Goal: Task Accomplishment & Management: Complete application form

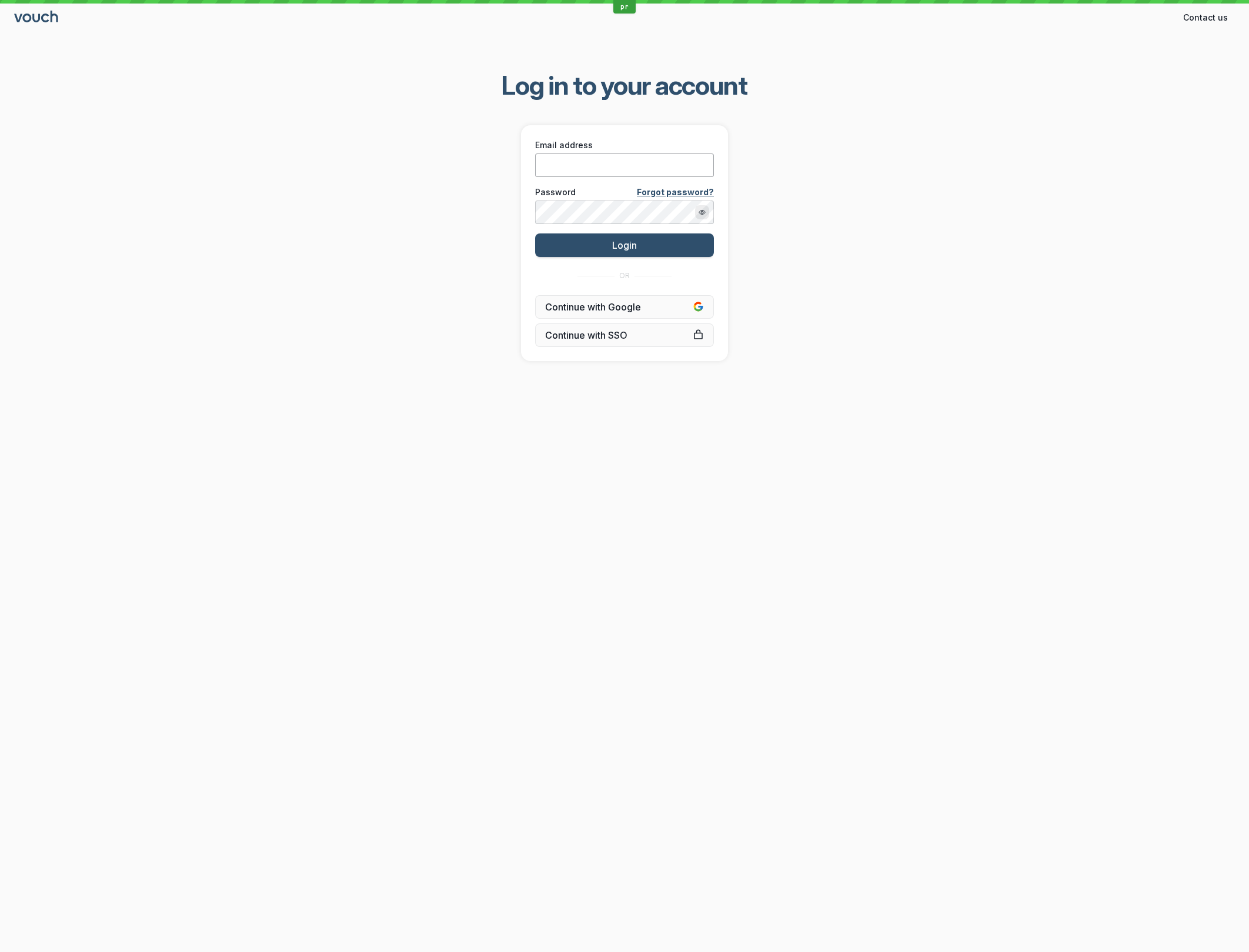
click at [643, 165] on input "Email address" at bounding box center [624, 165] width 179 height 24
paste input "[EMAIL_ADDRESS][DOMAIN_NAME]"
type input "[EMAIL_ADDRESS][DOMAIN_NAME]"
click at [535, 233] on button "Login" at bounding box center [624, 245] width 179 height 24
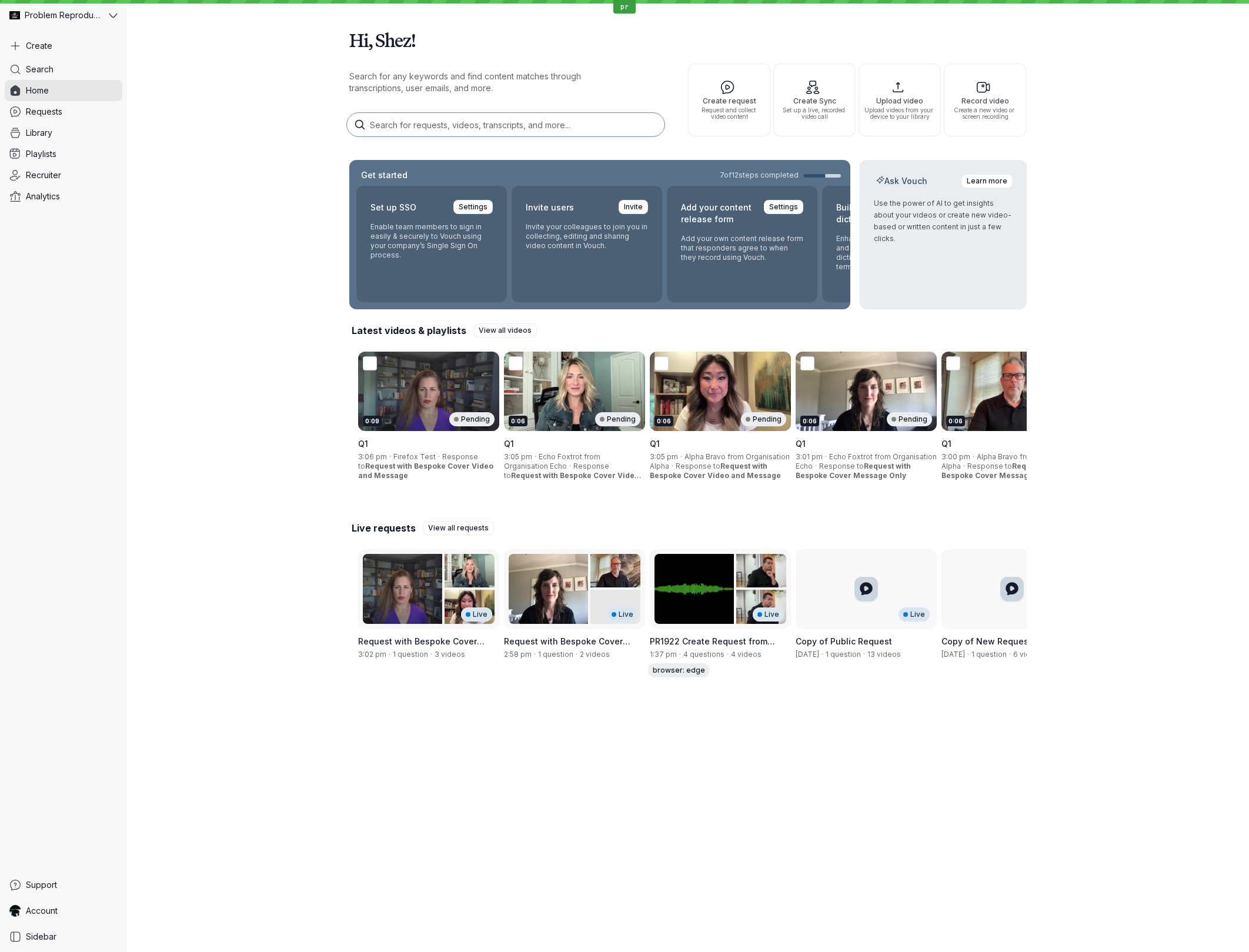
click at [83, 259] on div "Search Home Requests Library Playlists Recruiter Analytics" at bounding box center [63, 467] width 118 height 816
click at [38, 115] on span "Requests" at bounding box center [44, 112] width 36 height 12
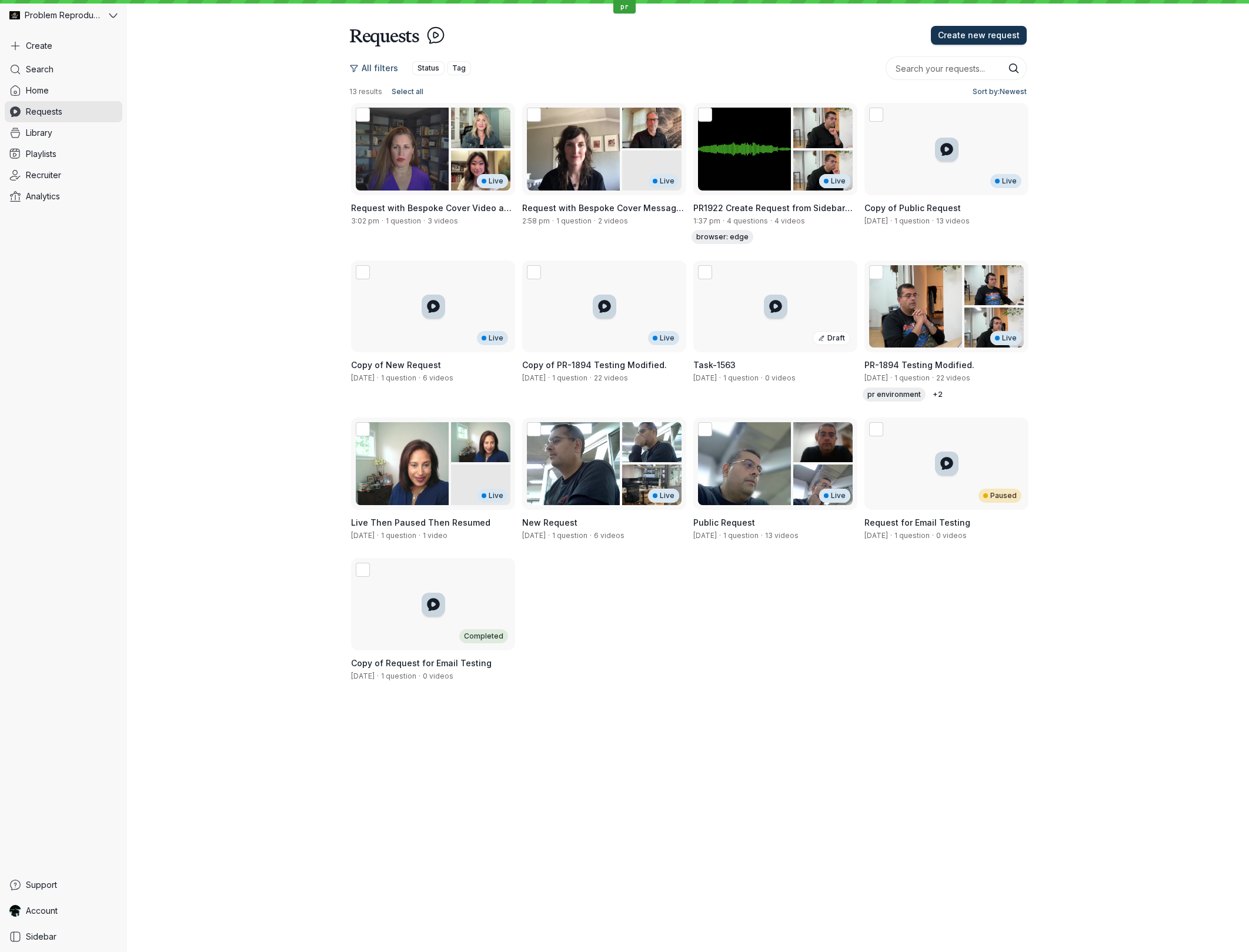
click at [983, 33] on span "Create new request" at bounding box center [979, 36] width 82 height 12
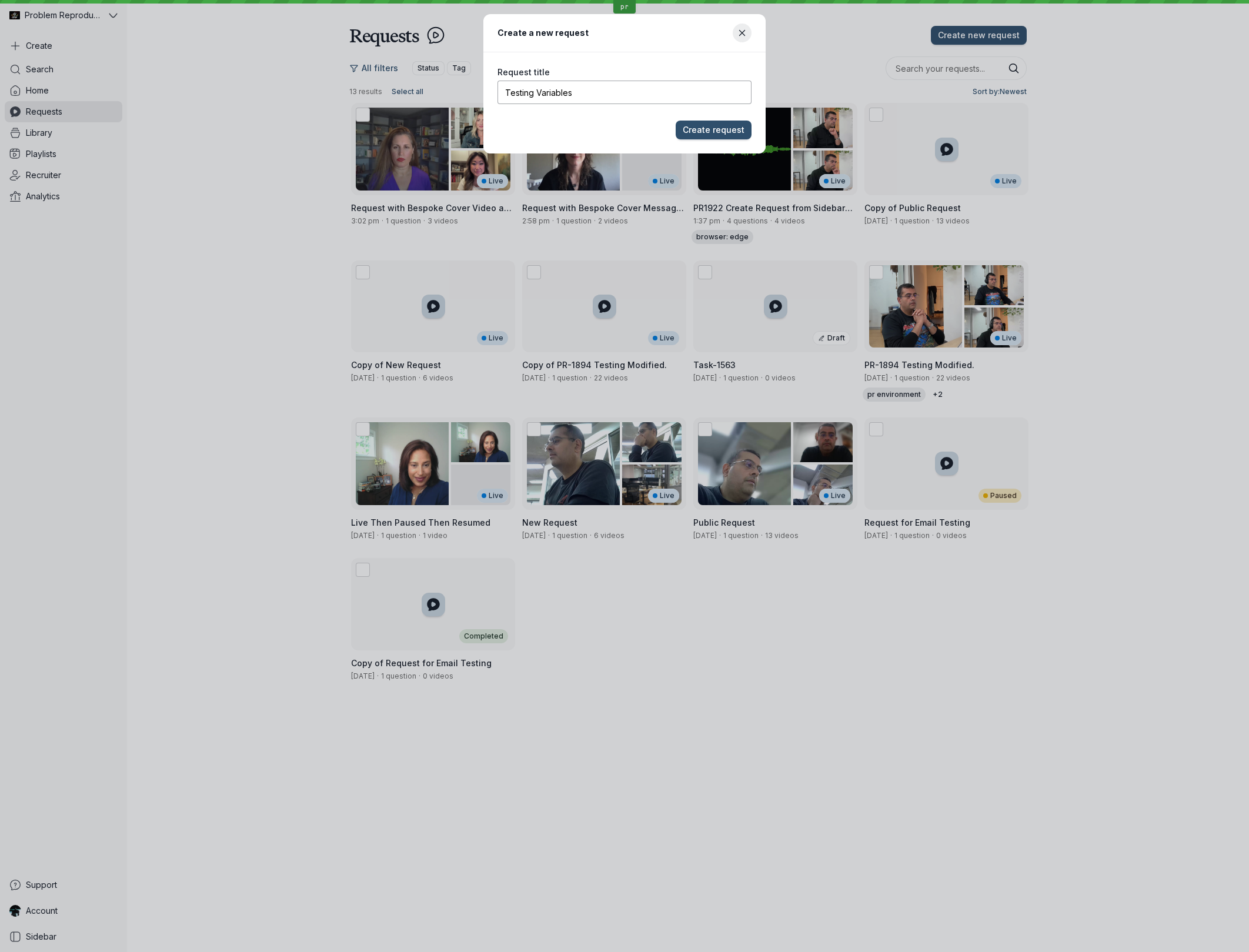
type input "Testing Variables"
click at [676, 121] on button "Create request" at bounding box center [714, 130] width 76 height 19
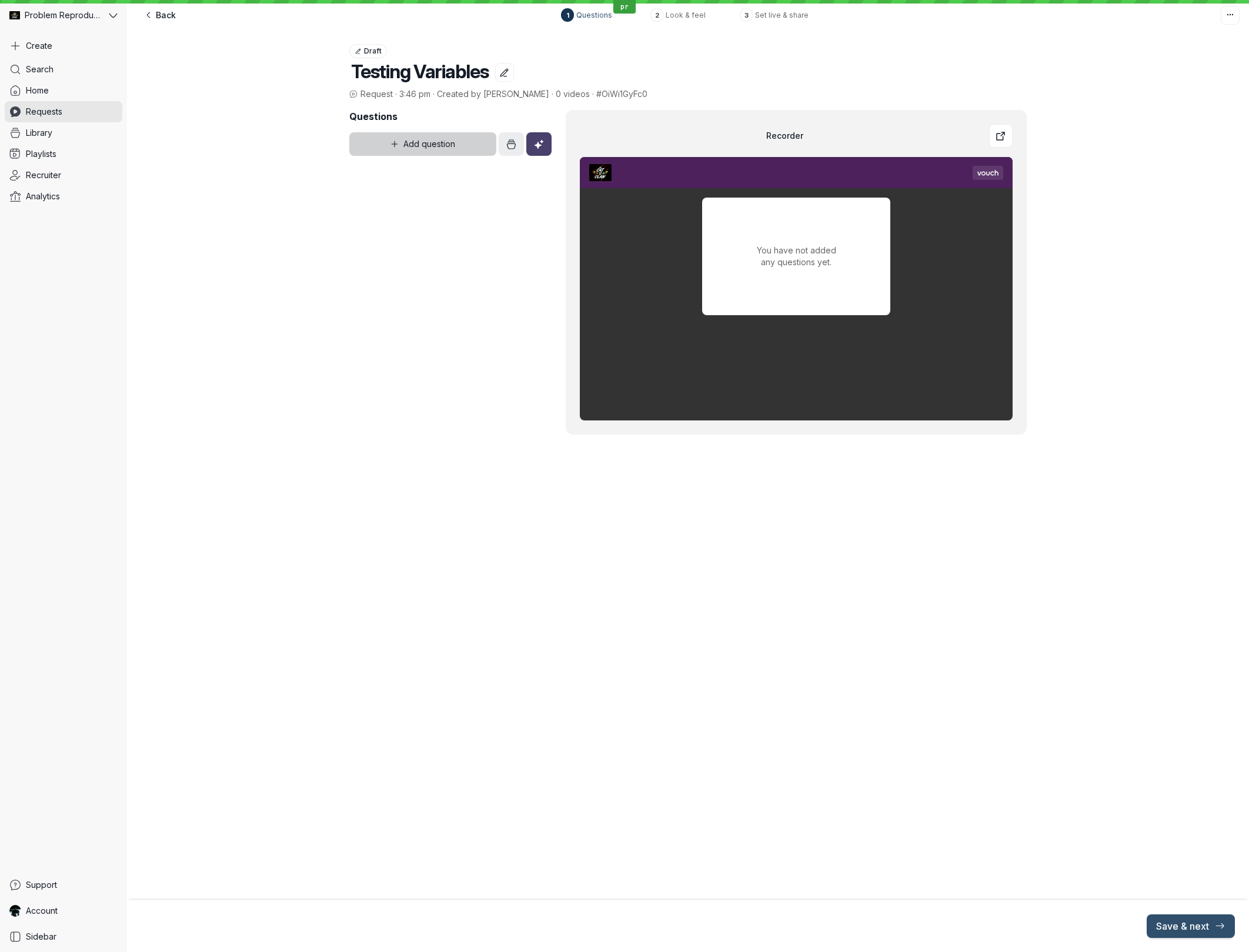
click at [458, 143] on button "Add question" at bounding box center [423, 143] width 147 height 24
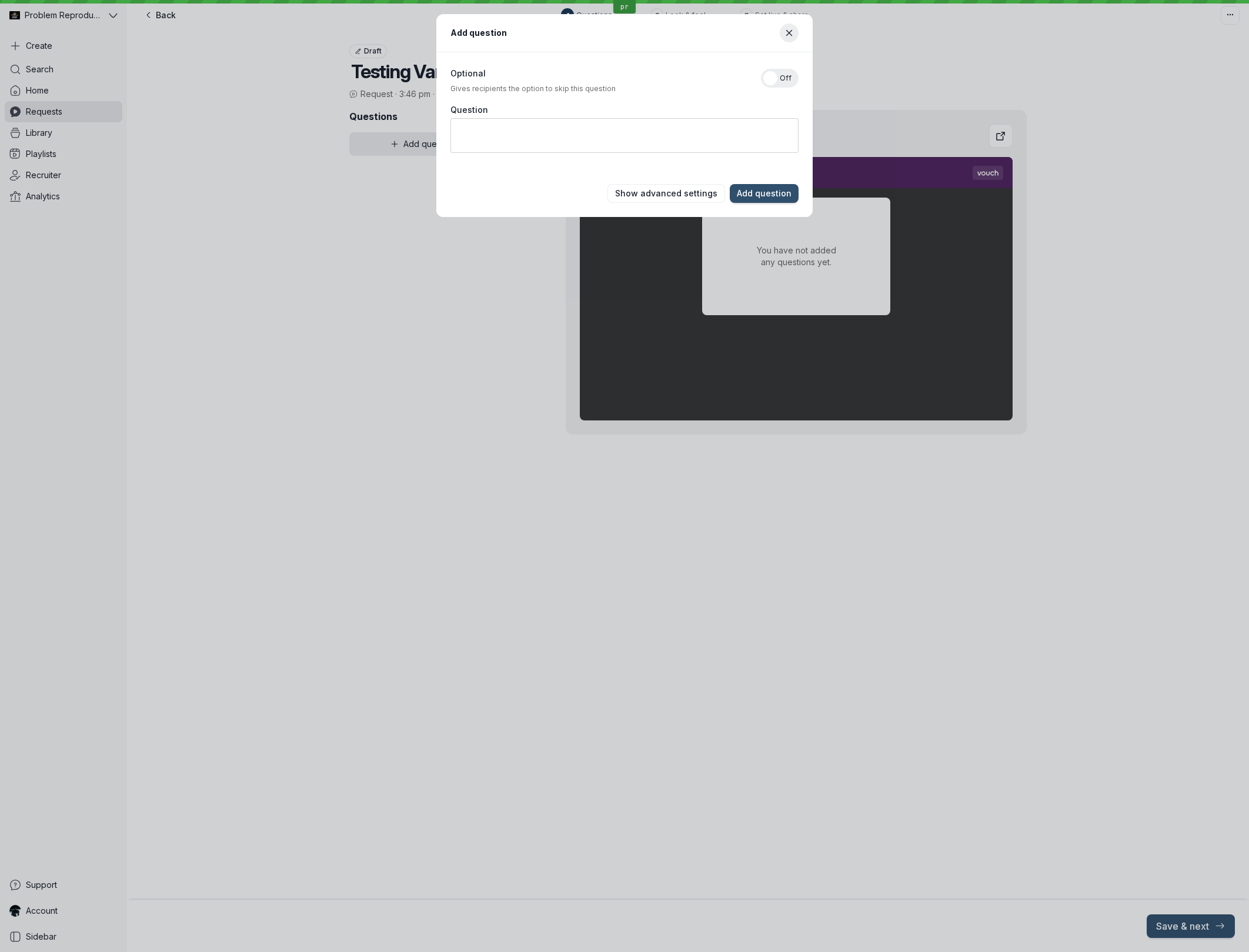
click at [536, 133] on textarea "Question" at bounding box center [624, 136] width 348 height 35
type textarea "Q1"
click at [753, 196] on span "Add question" at bounding box center [764, 194] width 55 height 12
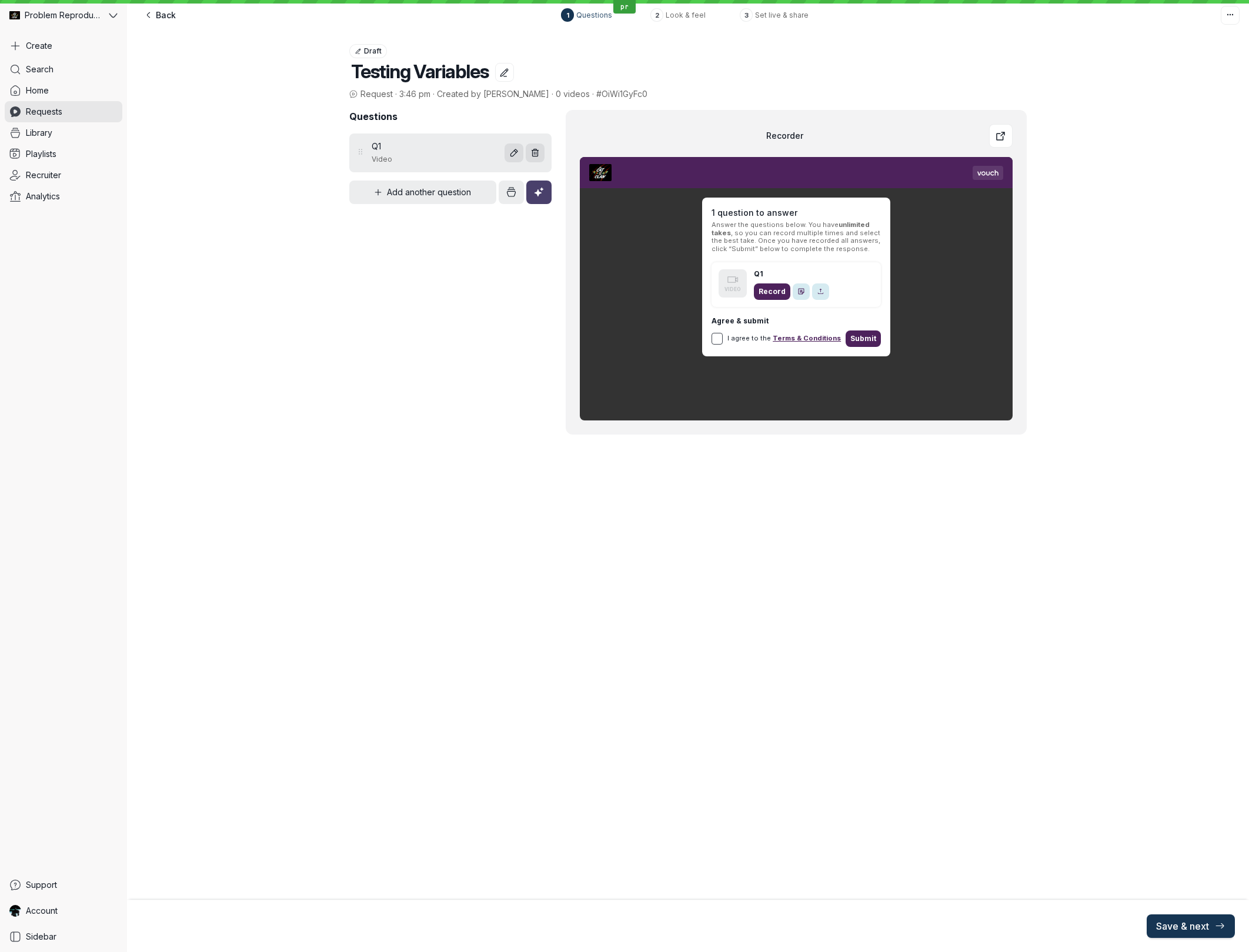
click at [1199, 926] on span "Save & next" at bounding box center [1191, 926] width 69 height 12
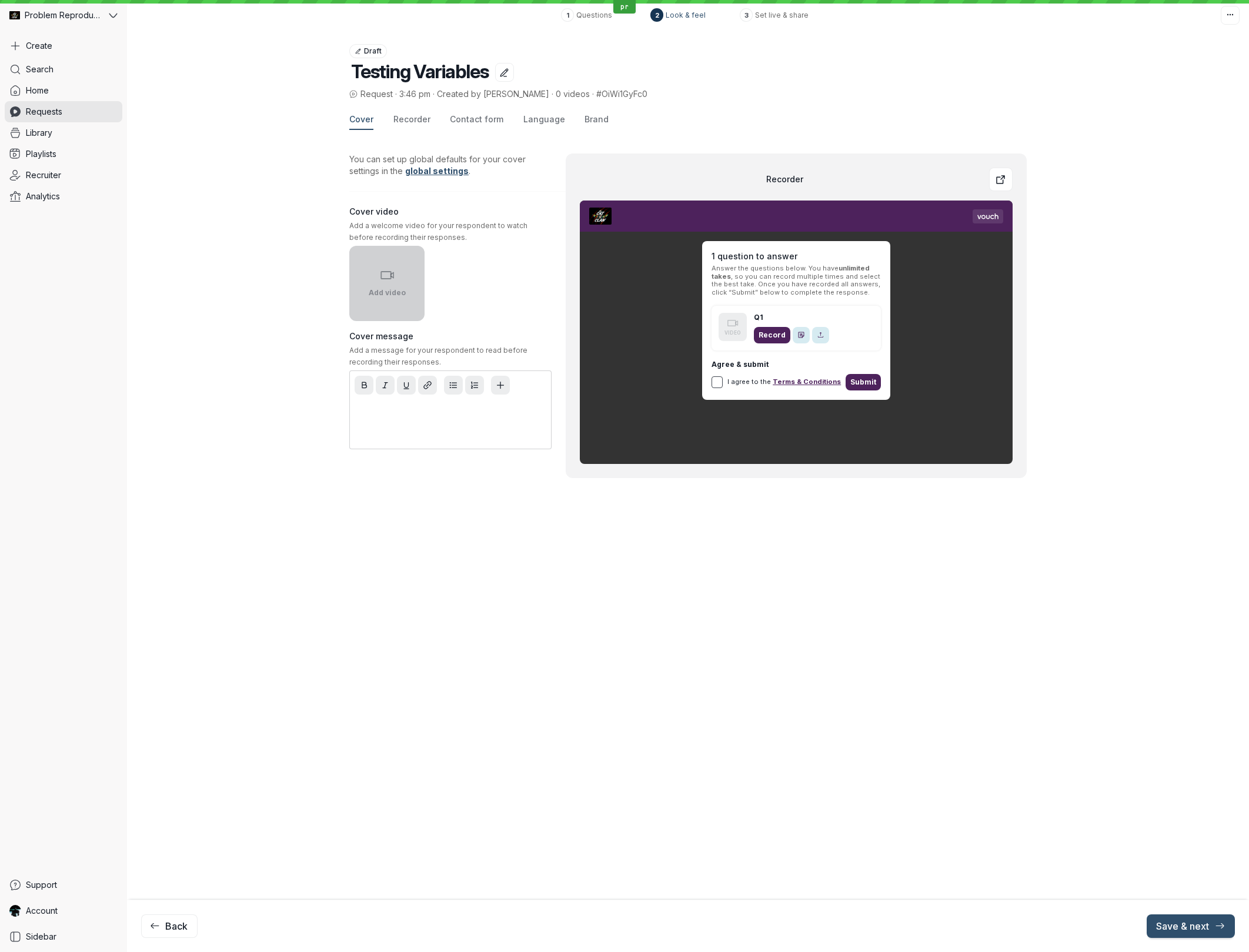
click at [390, 268] on icon "button" at bounding box center [386, 275] width 14 height 14
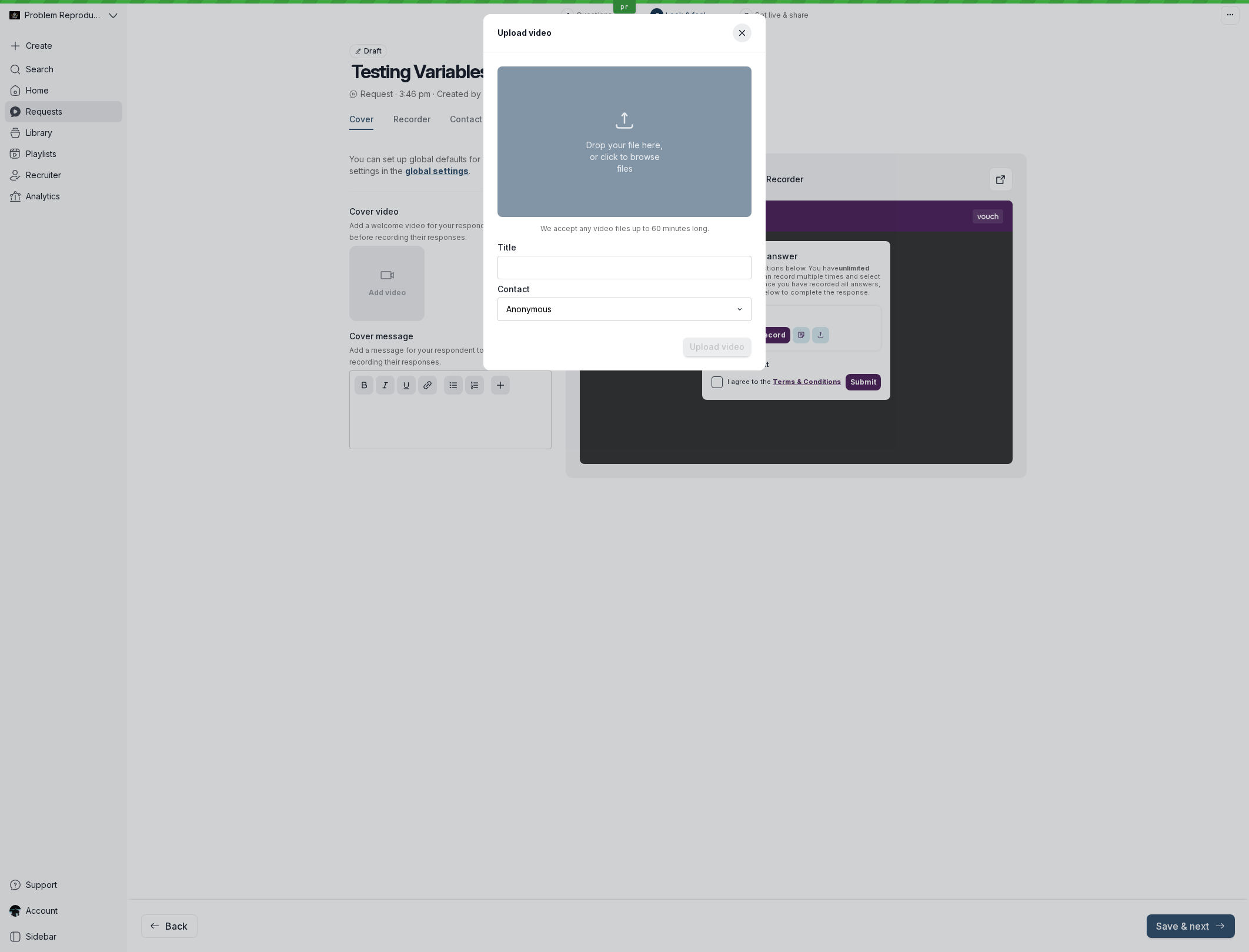
click at [577, 166] on button "Drop your file here, or click to browse files" at bounding box center [624, 142] width 254 height 151
type input "C:\fakepath\canva_countdown.mp4"
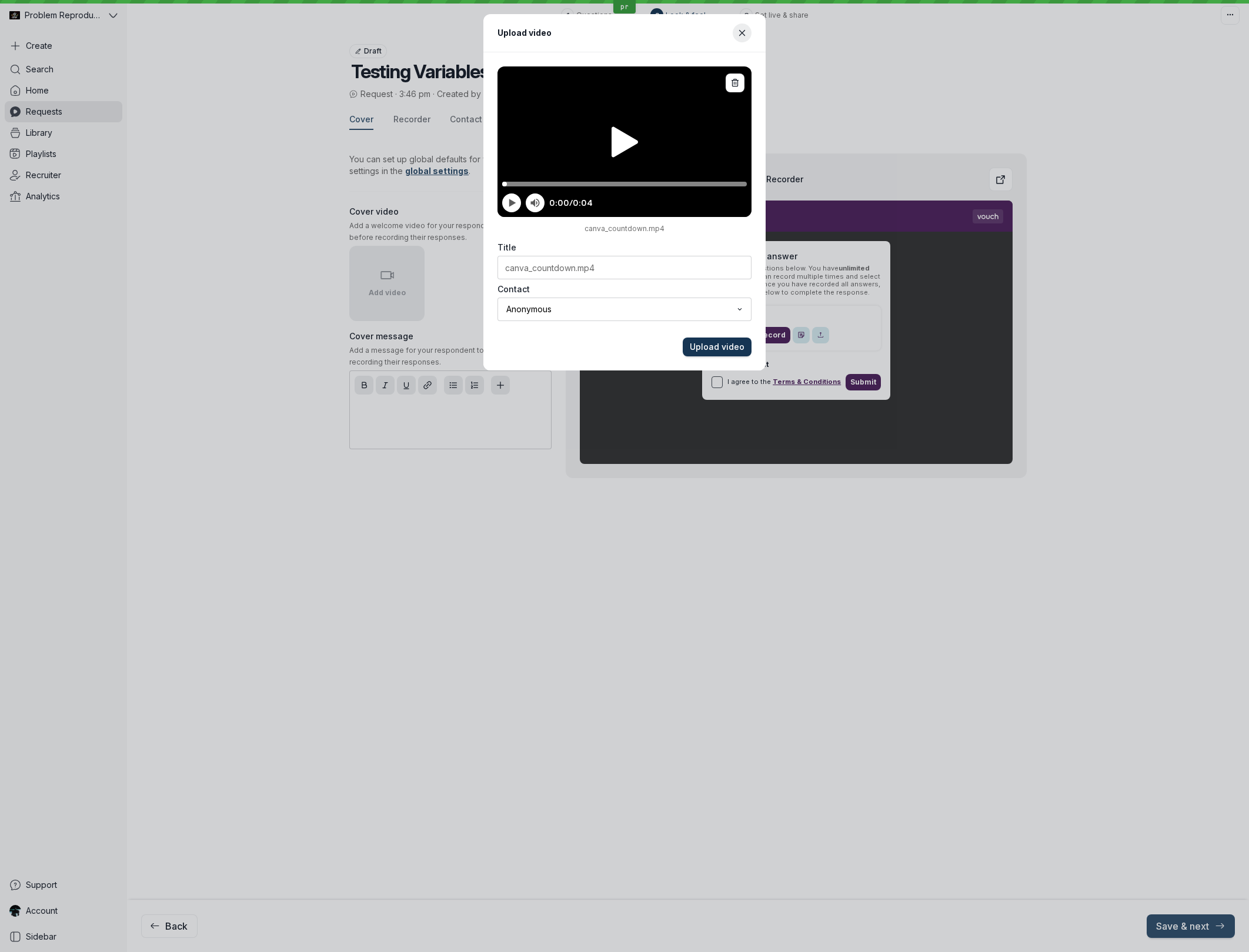
click at [726, 345] on span "Upload video" at bounding box center [717, 347] width 55 height 12
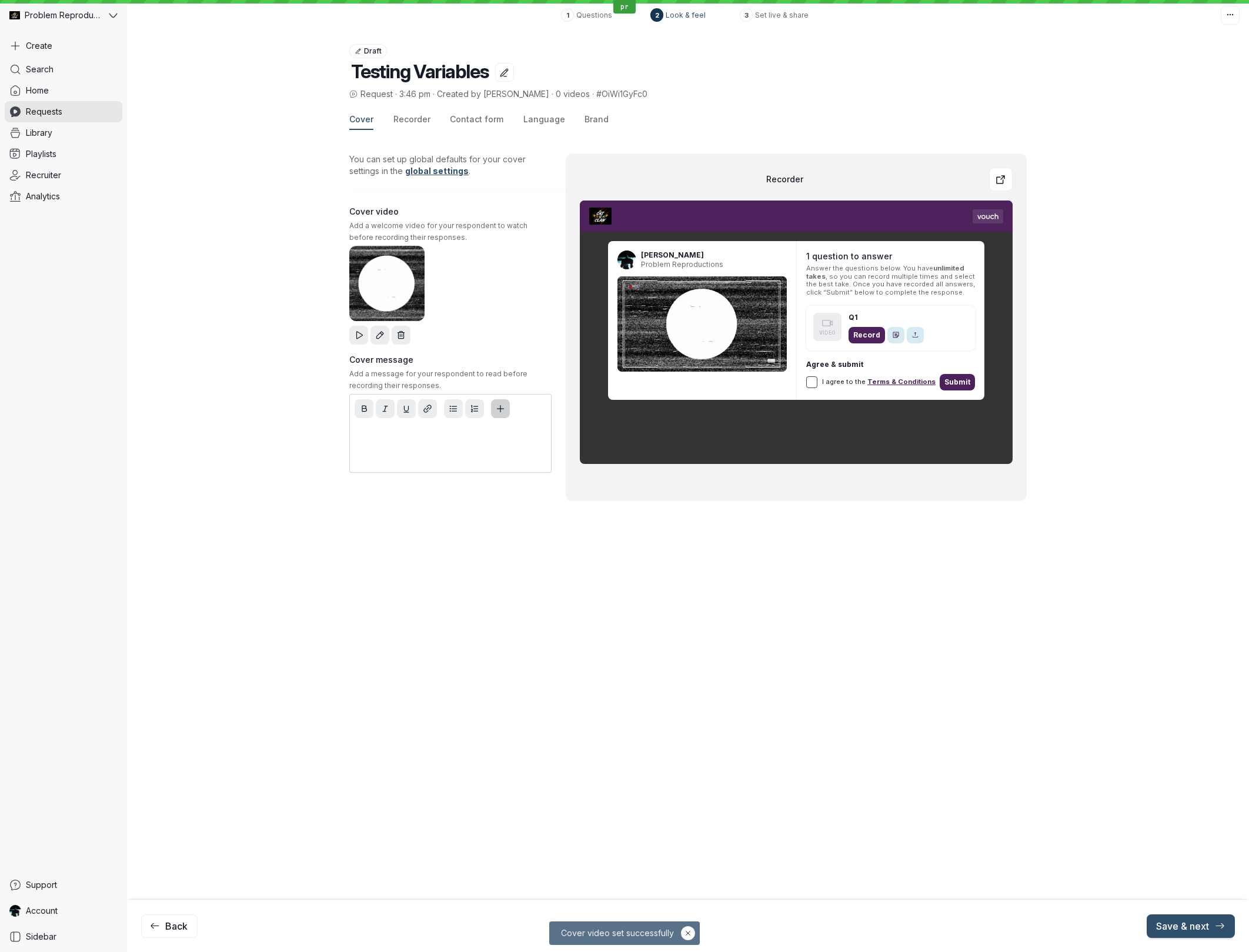
click at [500, 411] on icon "Add variable placeholder" at bounding box center [500, 409] width 10 height 10
click at [501, 409] on icon "Add variable placeholder" at bounding box center [500, 409] width 10 height 10
click at [501, 411] on icon "Add variable placeholder" at bounding box center [500, 409] width 10 height 10
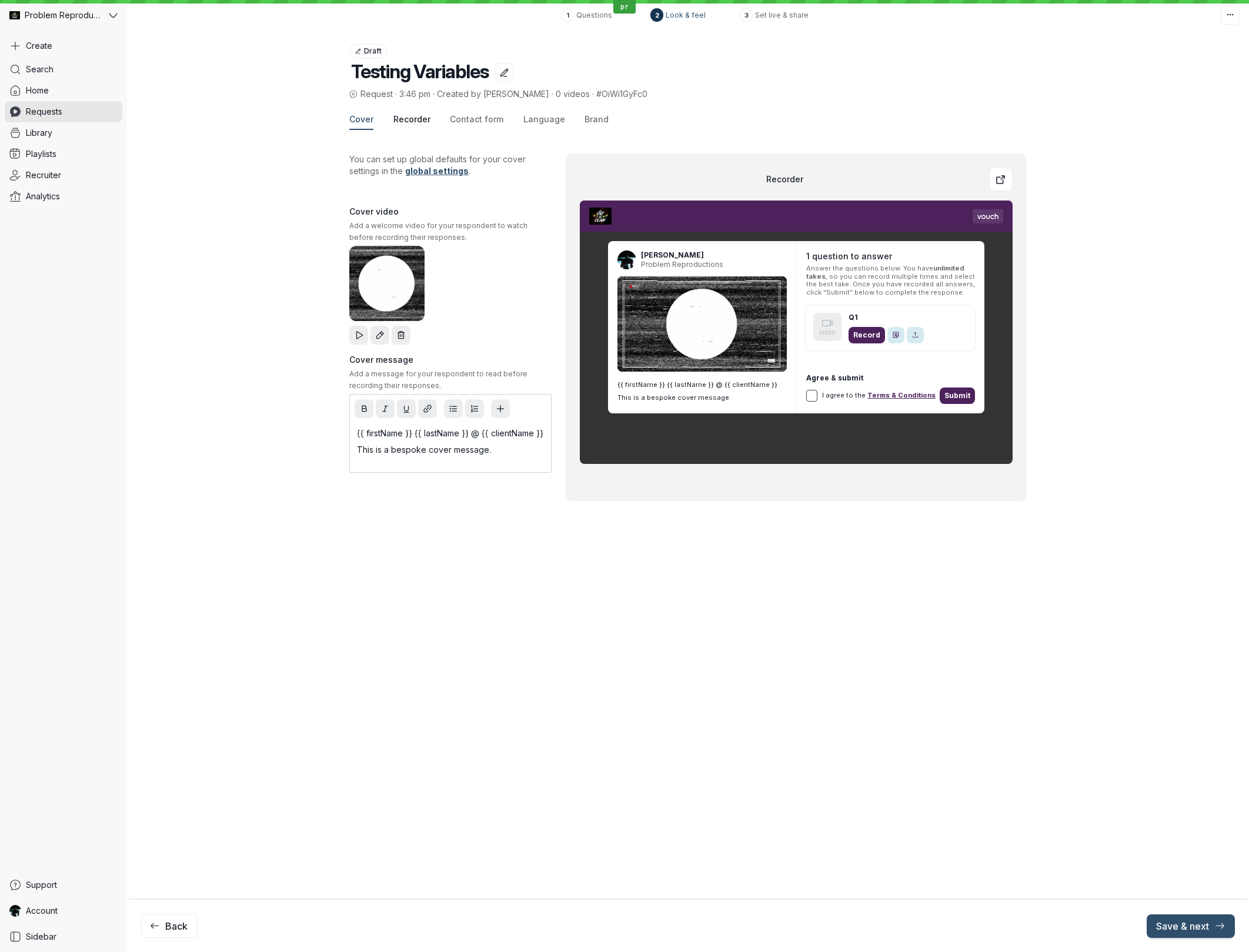
click at [418, 121] on span "Recorder" at bounding box center [412, 119] width 37 height 12
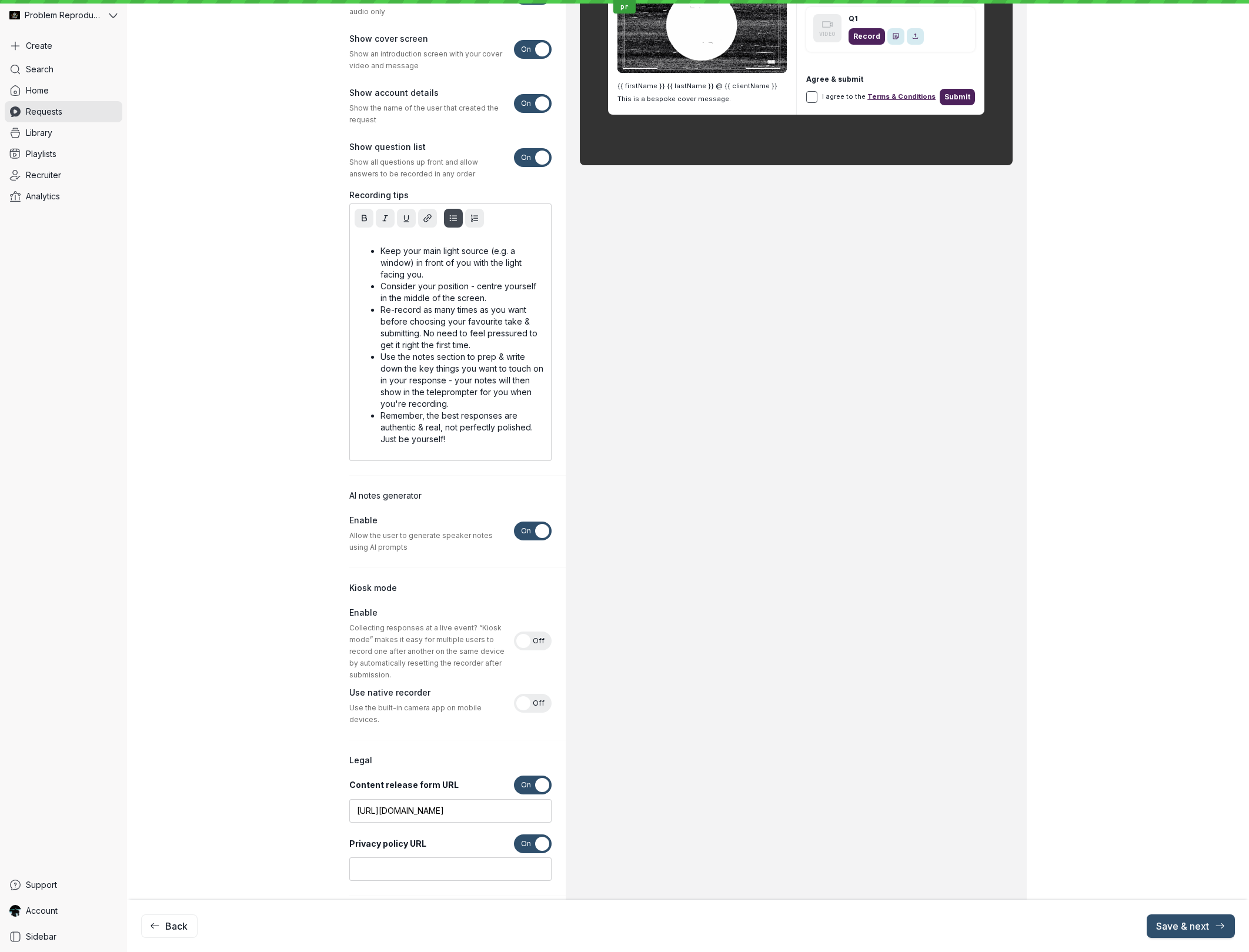
scroll to position [301, 0]
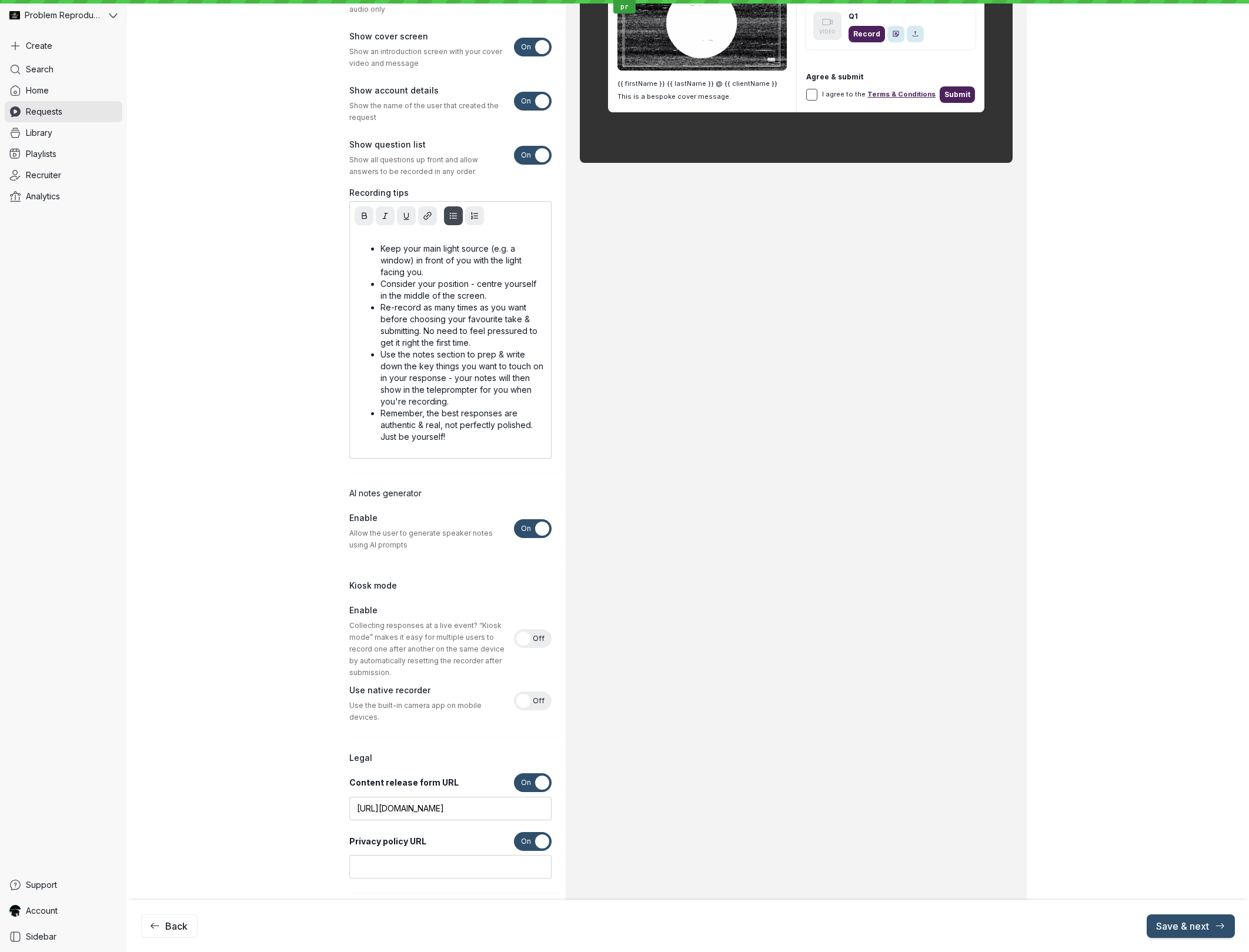
click at [464, 276] on p "Keep your main light source (e.g. a window) in front of you with the light faci…" at bounding box center [462, 260] width 163 height 36
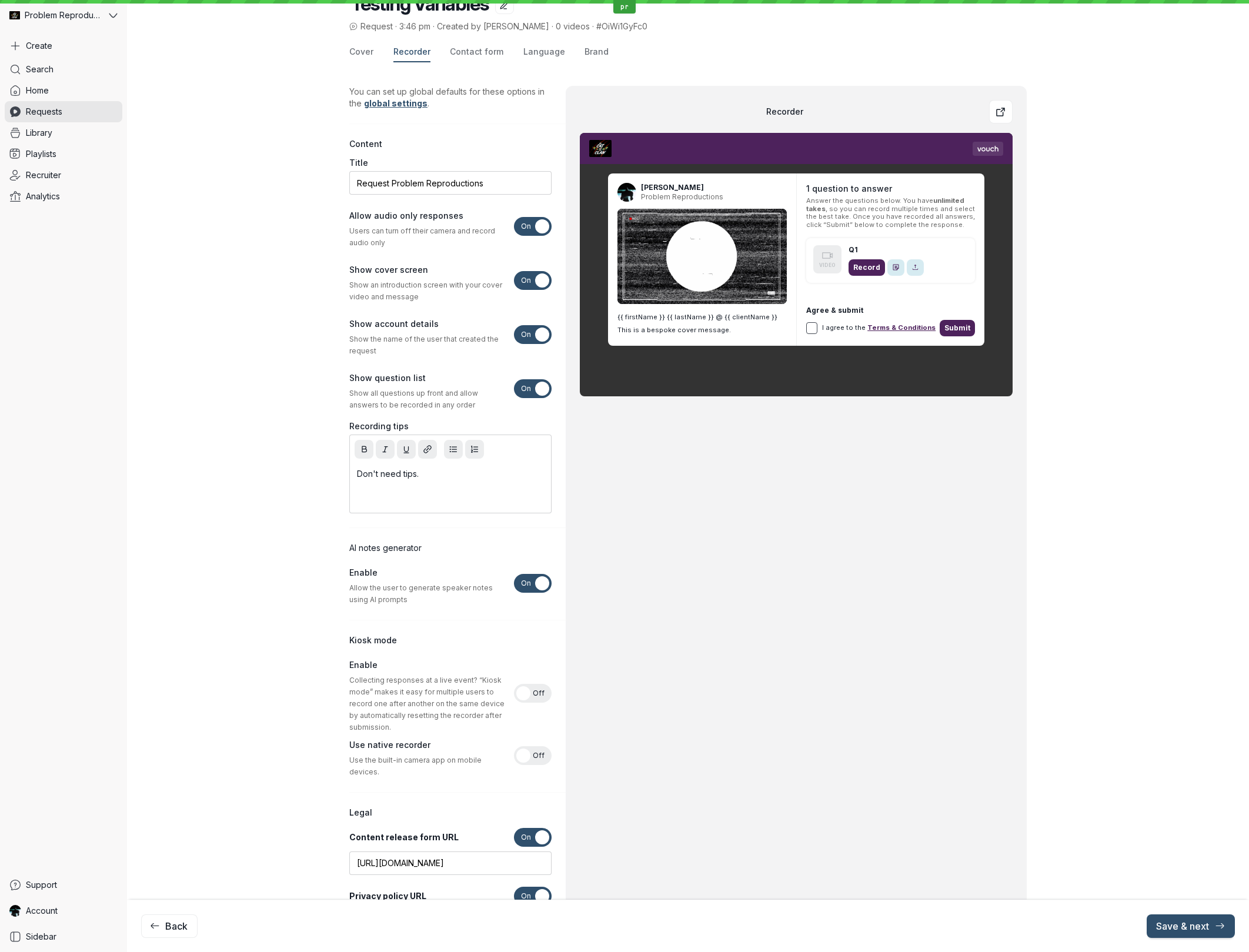
scroll to position [0, 0]
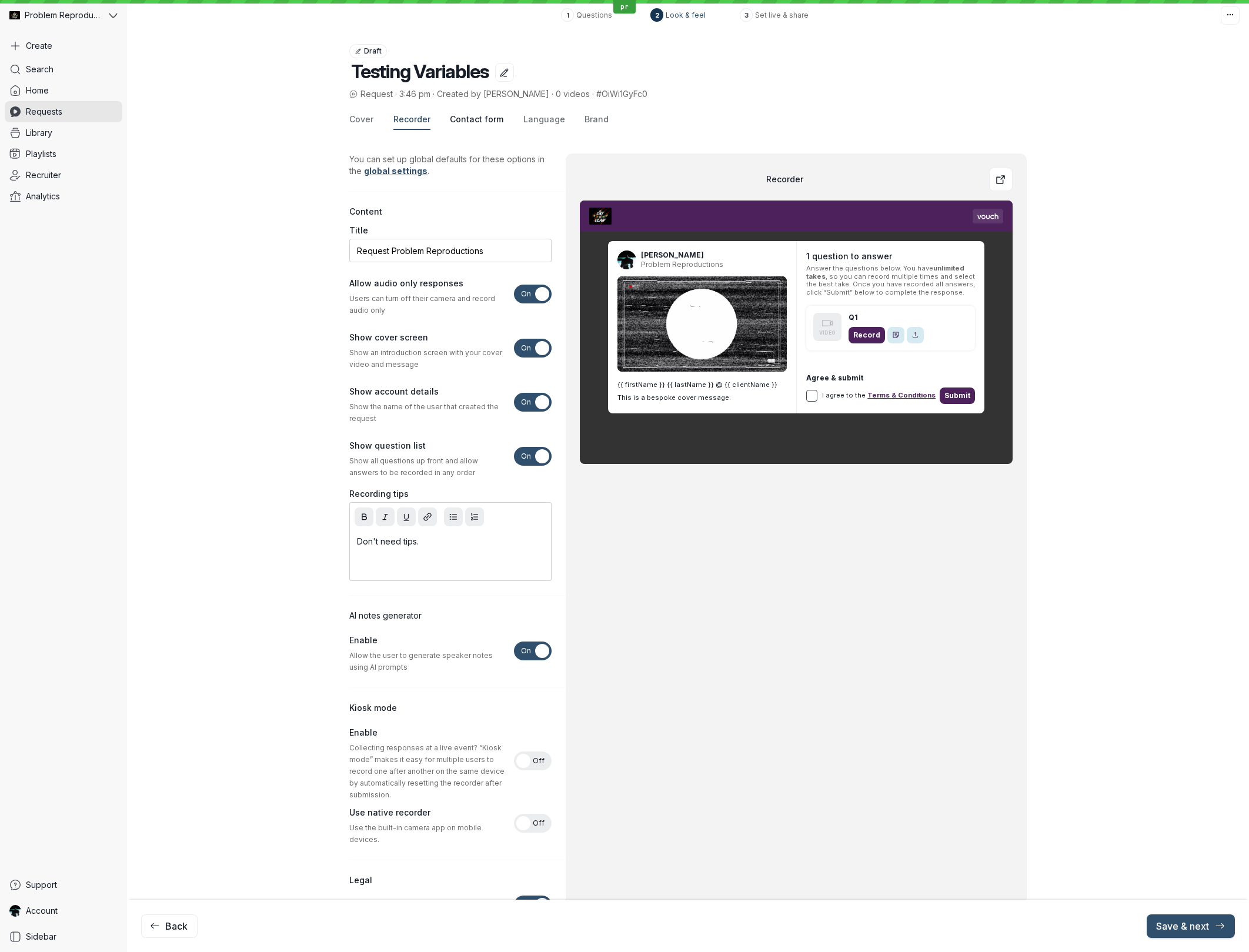
click at [470, 116] on span "Contact form" at bounding box center [476, 119] width 54 height 12
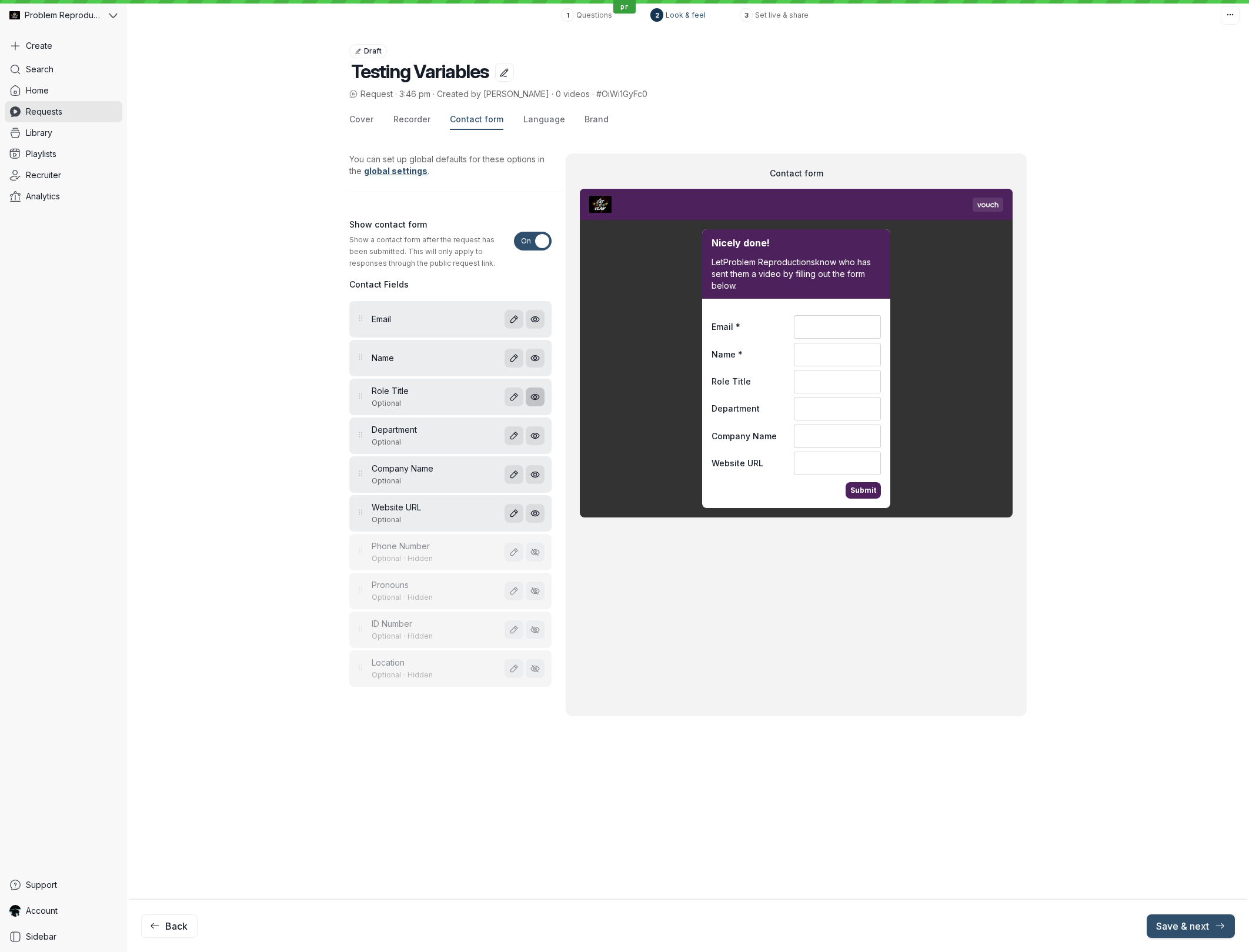
drag, startPoint x: 534, startPoint y: 399, endPoint x: 534, endPoint y: 406, distance: 7.0
click at [534, 400] on icon "Hide field" at bounding box center [535, 397] width 10 height 10
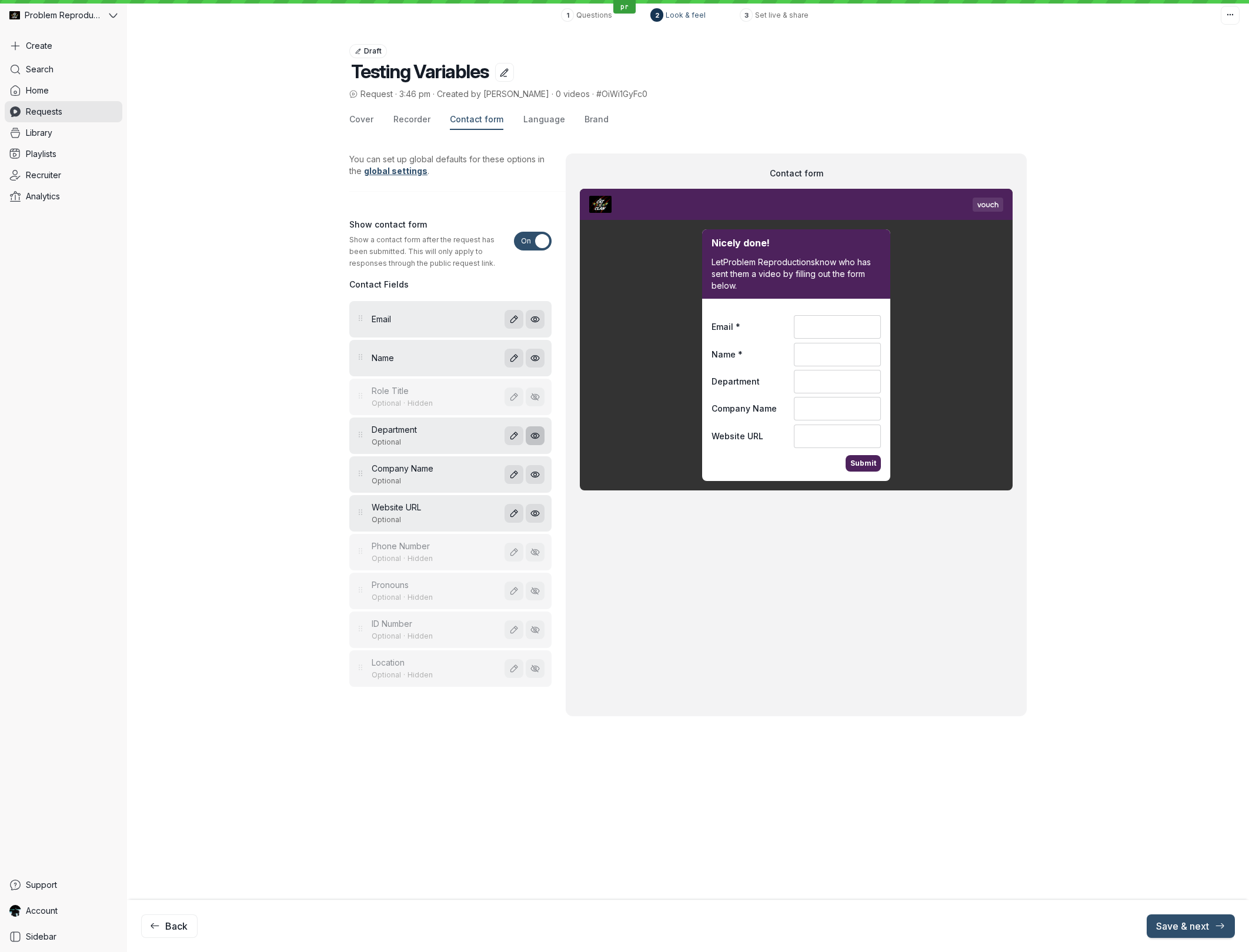
click at [536, 432] on icon "Hide field" at bounding box center [535, 436] width 10 height 10
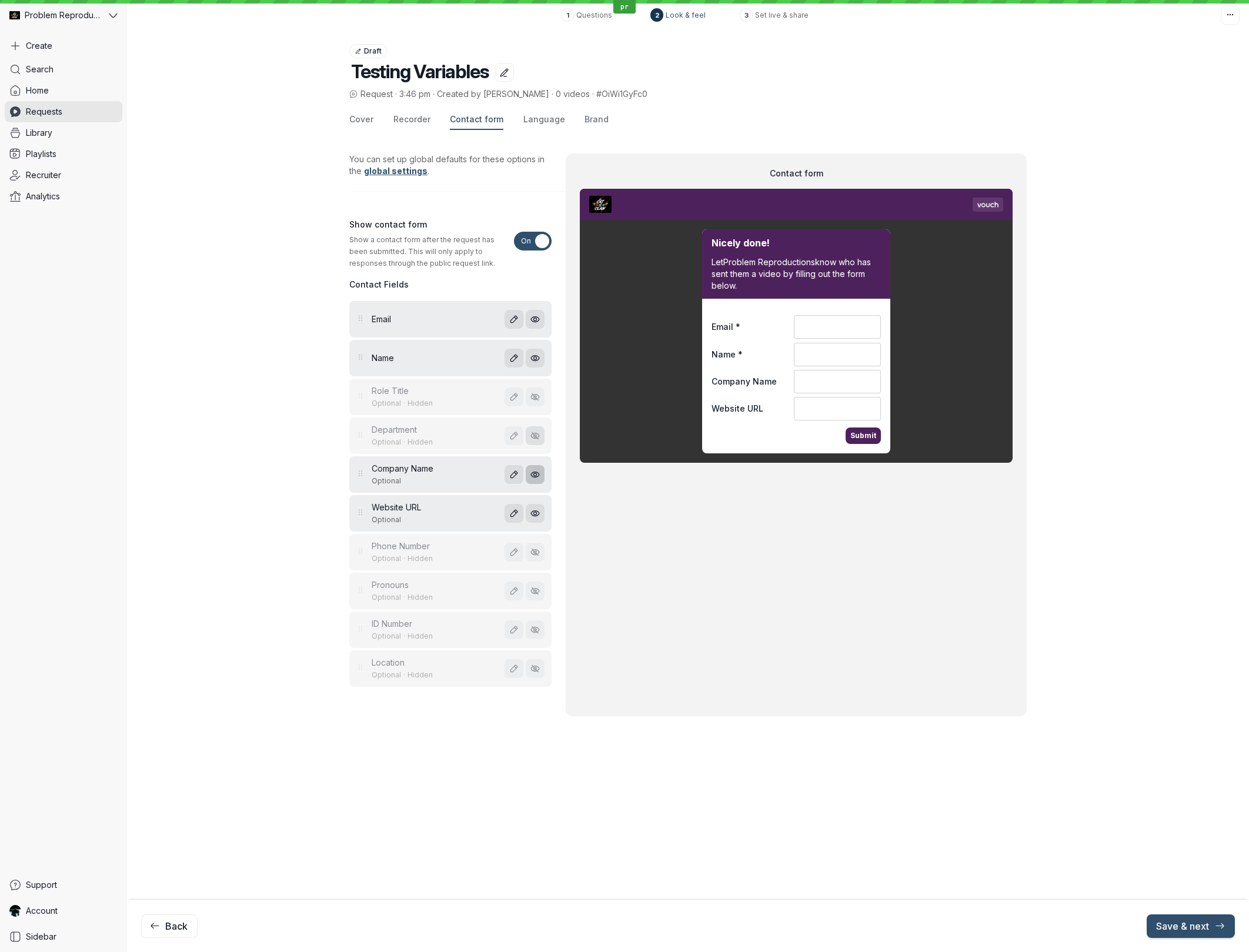
click at [535, 470] on icon "Hide field" at bounding box center [535, 474] width 10 height 10
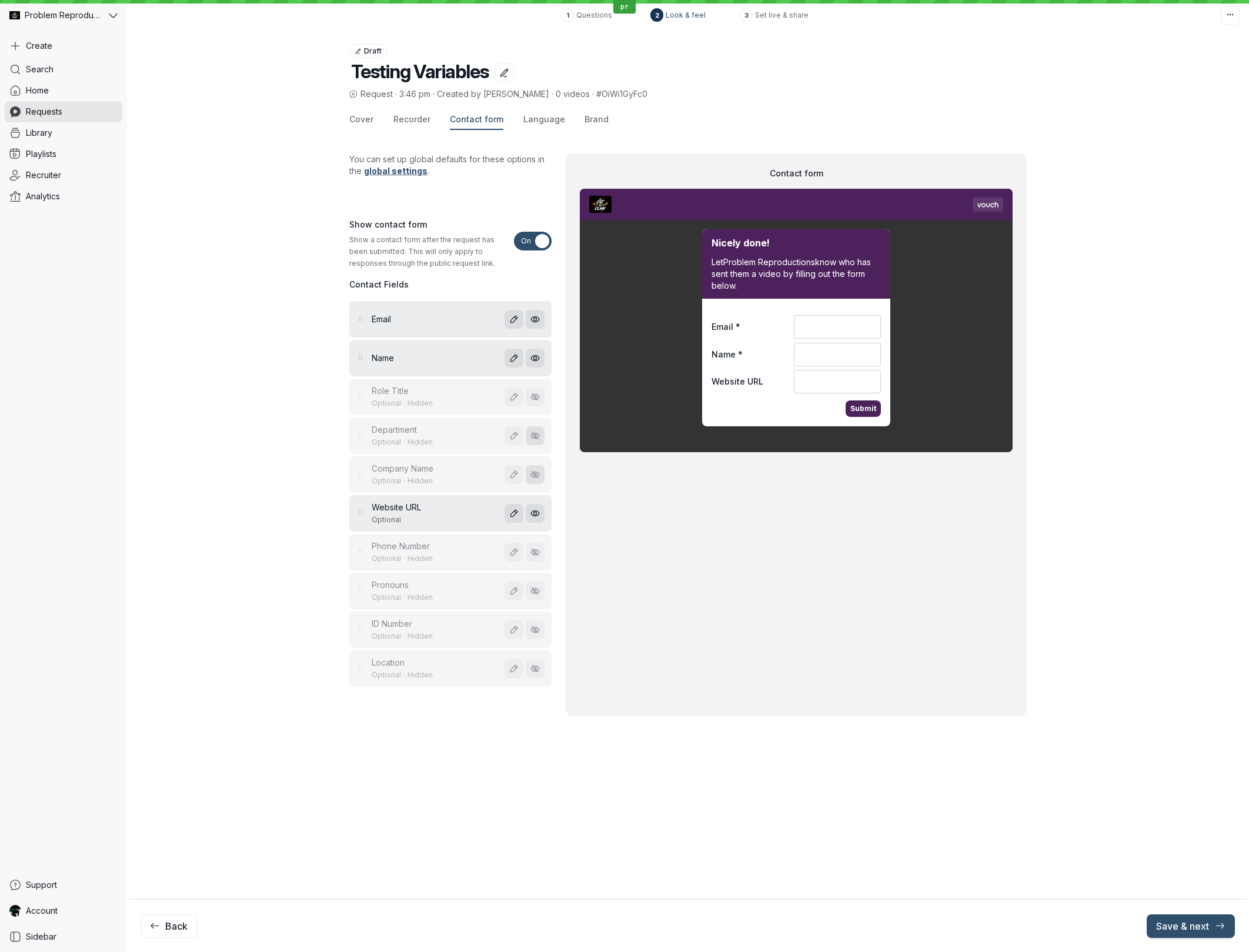
click at [538, 503] on div "Website URL Optional" at bounding box center [450, 514] width 188 height 25
click at [540, 515] on button "button" at bounding box center [535, 513] width 19 height 19
click at [532, 125] on button "Language" at bounding box center [544, 119] width 42 height 20
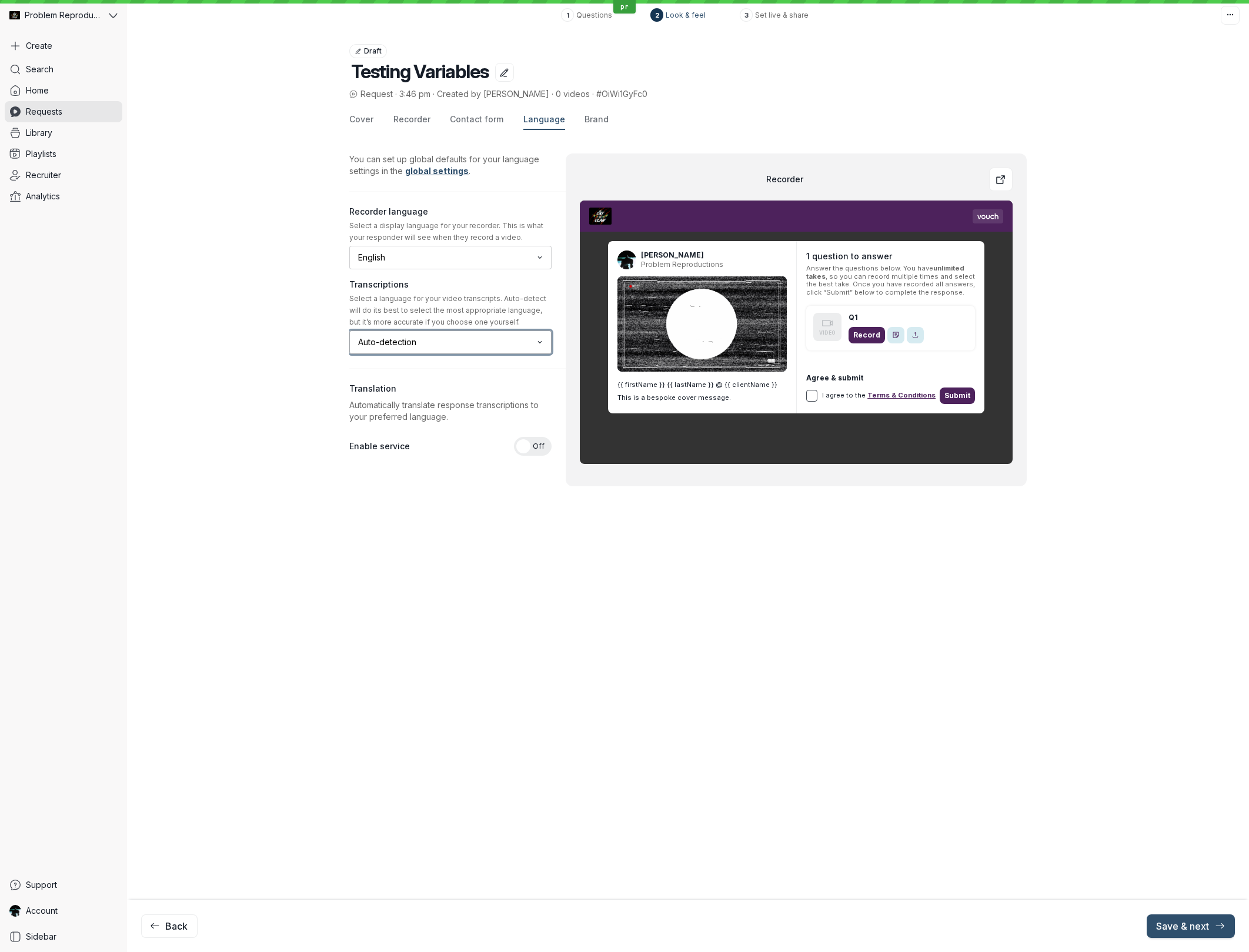
click at [390, 347] on input "Auto-detection" at bounding box center [445, 342] width 177 height 13
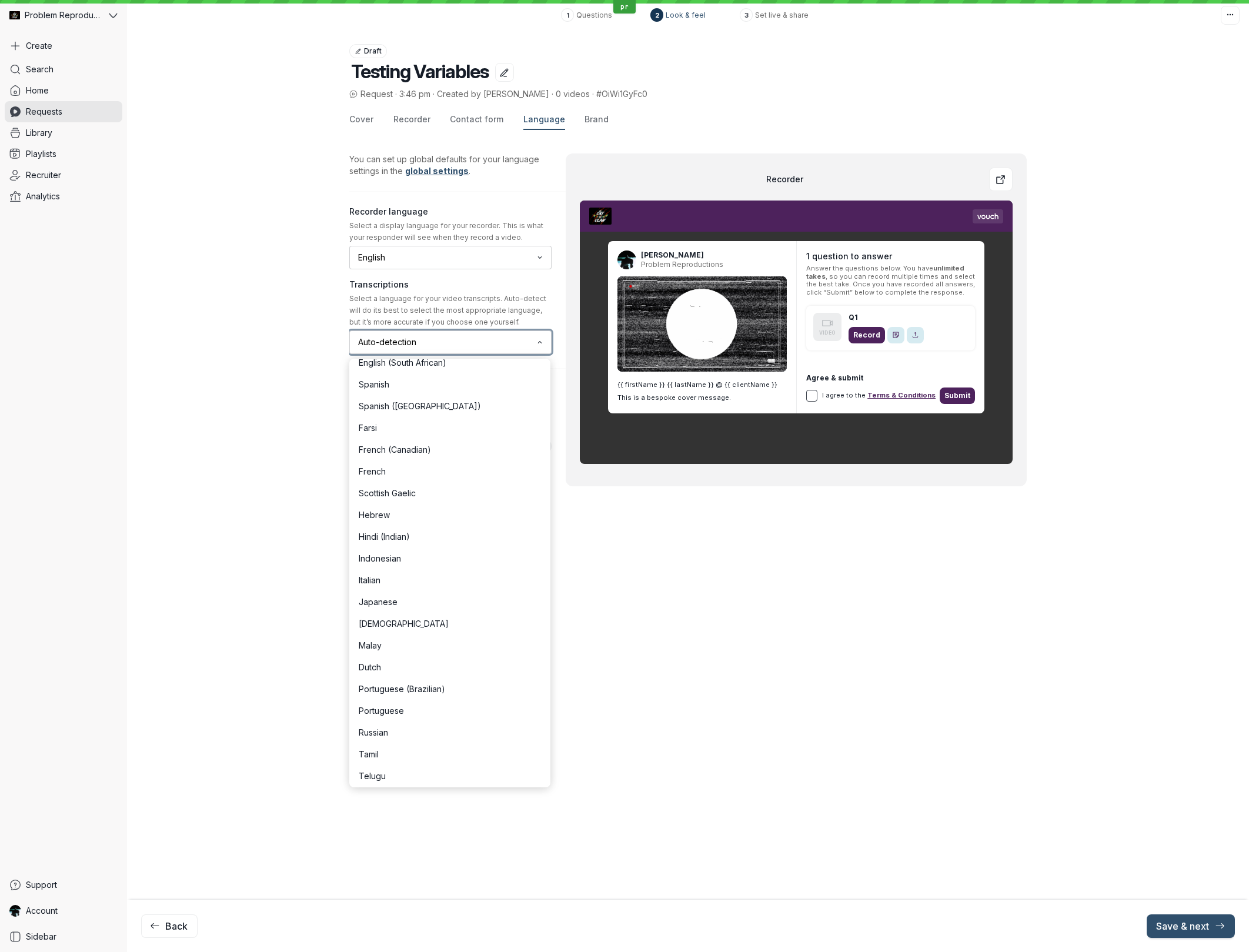
scroll to position [424, 0]
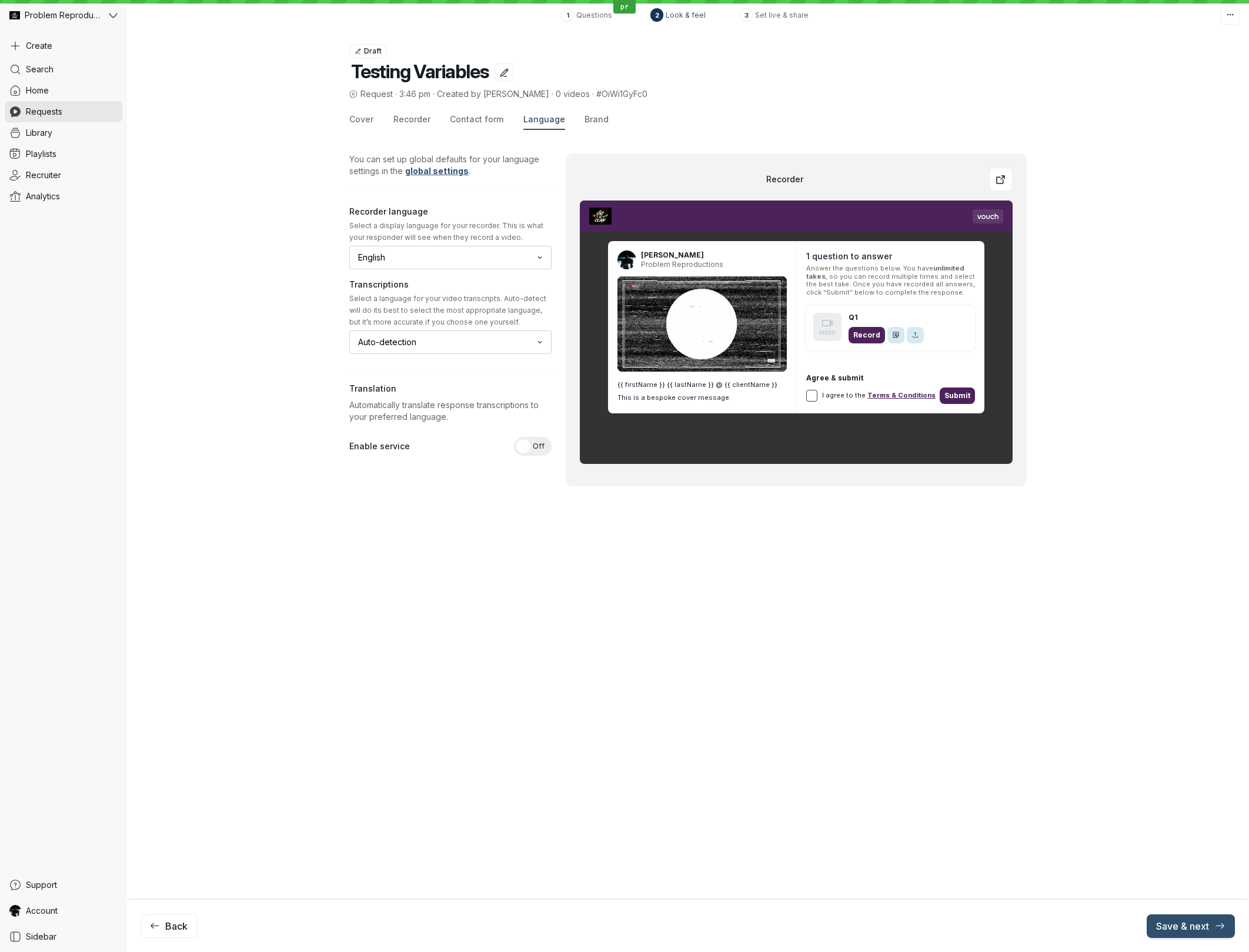
click at [243, 372] on div "Cover Recorder Contact form Language Brand You can set up global defaults for y…" at bounding box center [688, 326] width 1122 height 452
click at [533, 445] on span "Off" at bounding box center [539, 446] width 12 height 19
click at [0, 0] on input "On Off" at bounding box center [0, 0] width 0 height 0
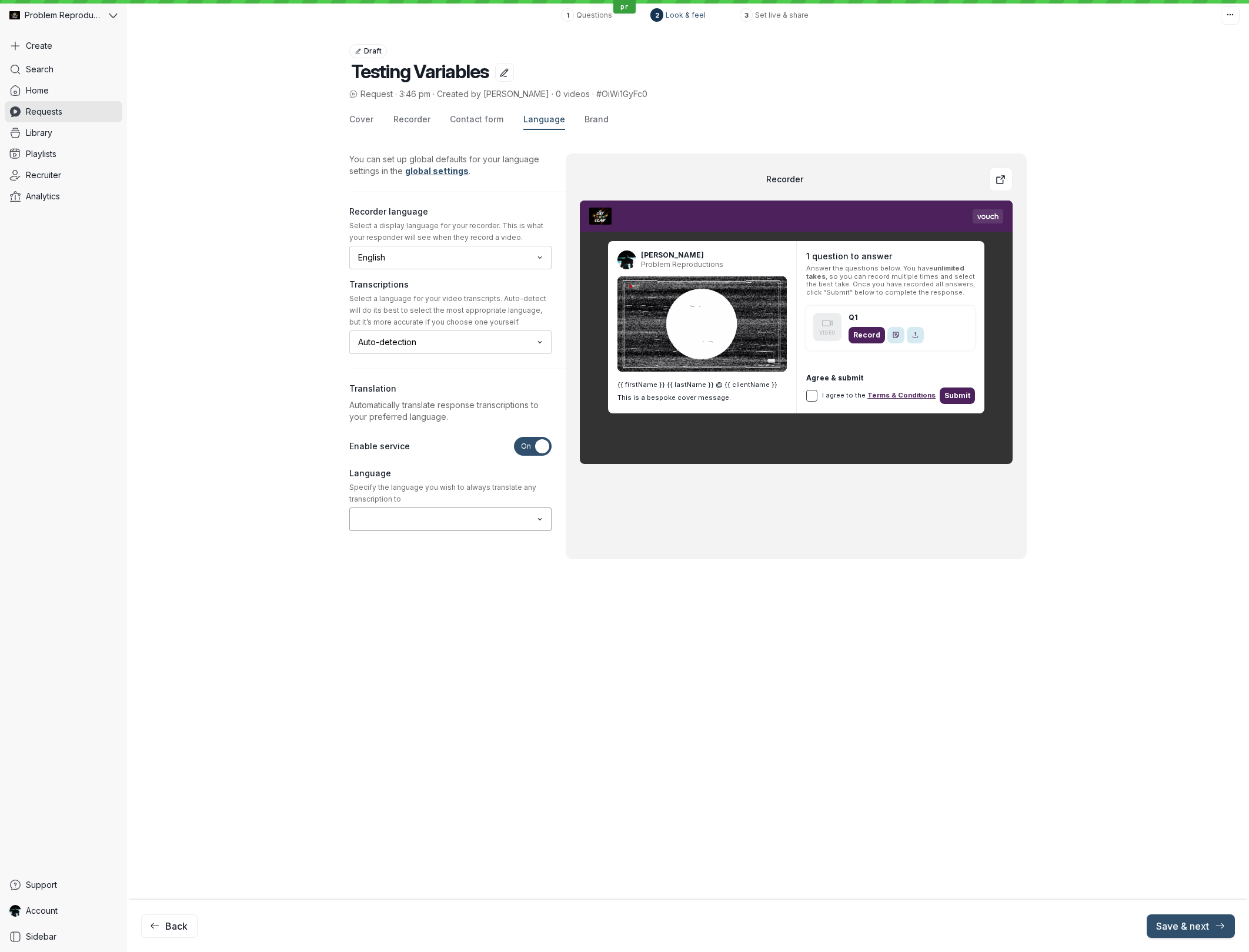
click at [430, 532] on div "Language Specify the language you wish to always translate any transcription to" at bounding box center [451, 500] width 210 height 71
click at [430, 529] on button "button" at bounding box center [450, 519] width 203 height 24
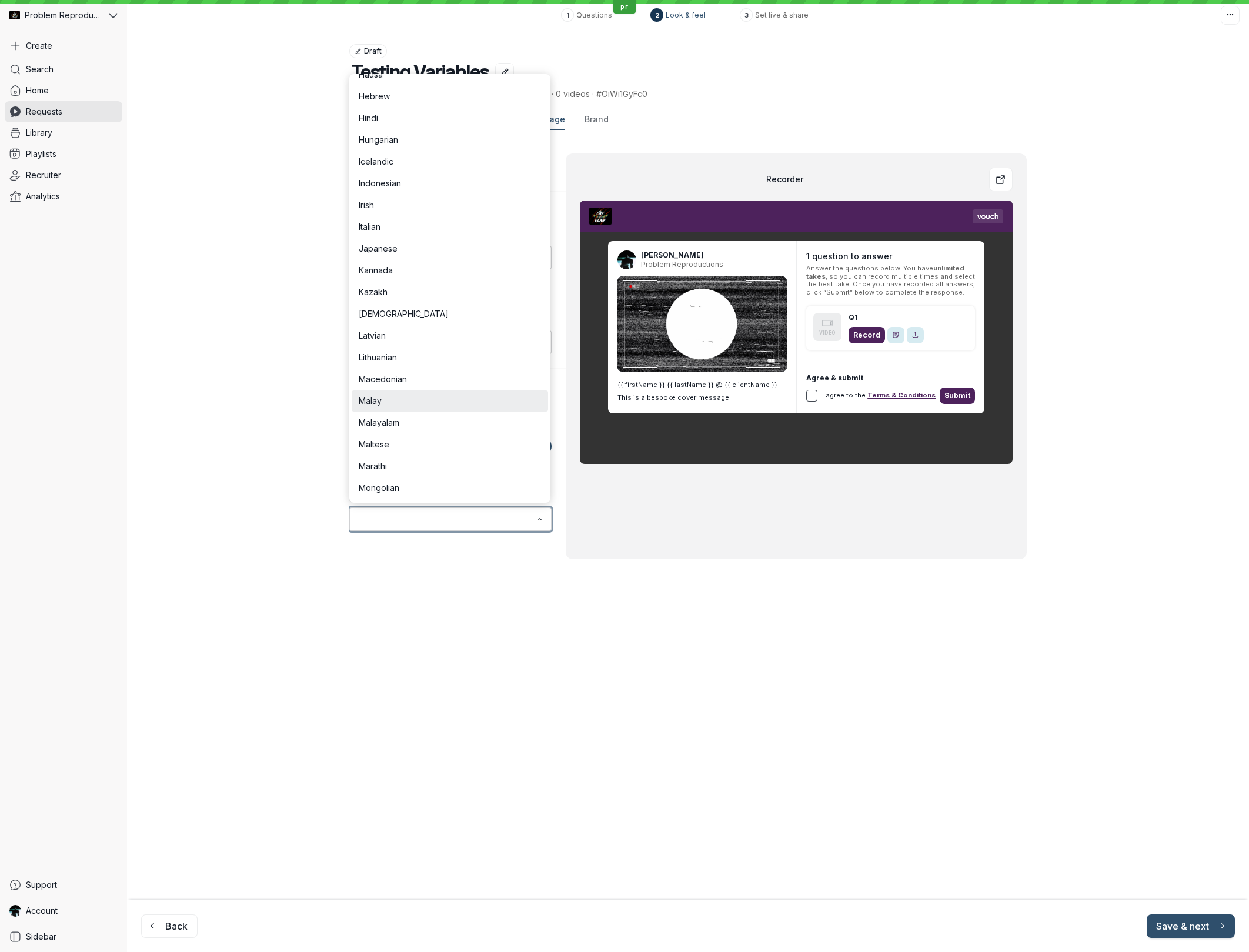
scroll to position [670, 0]
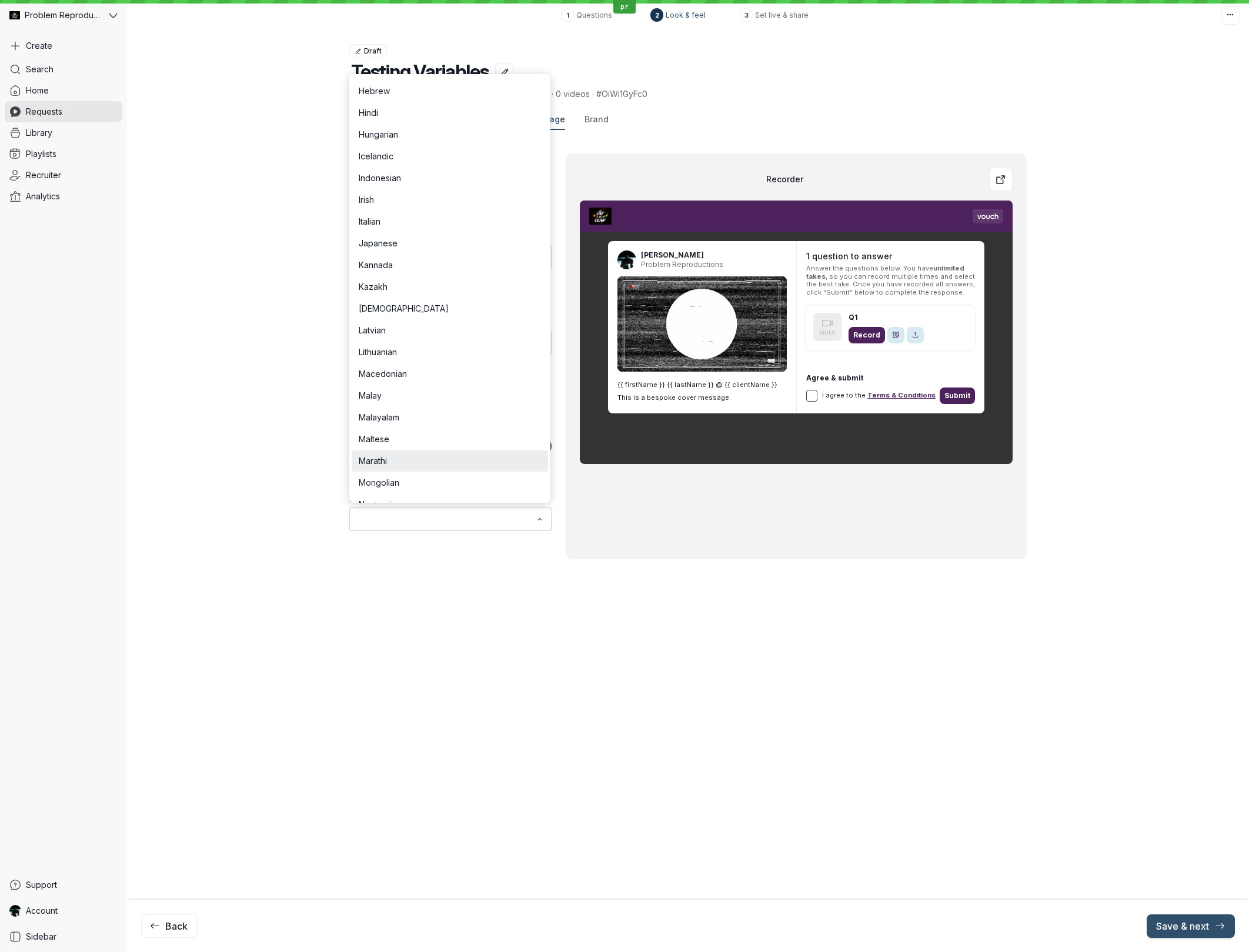
type input "Marathi"
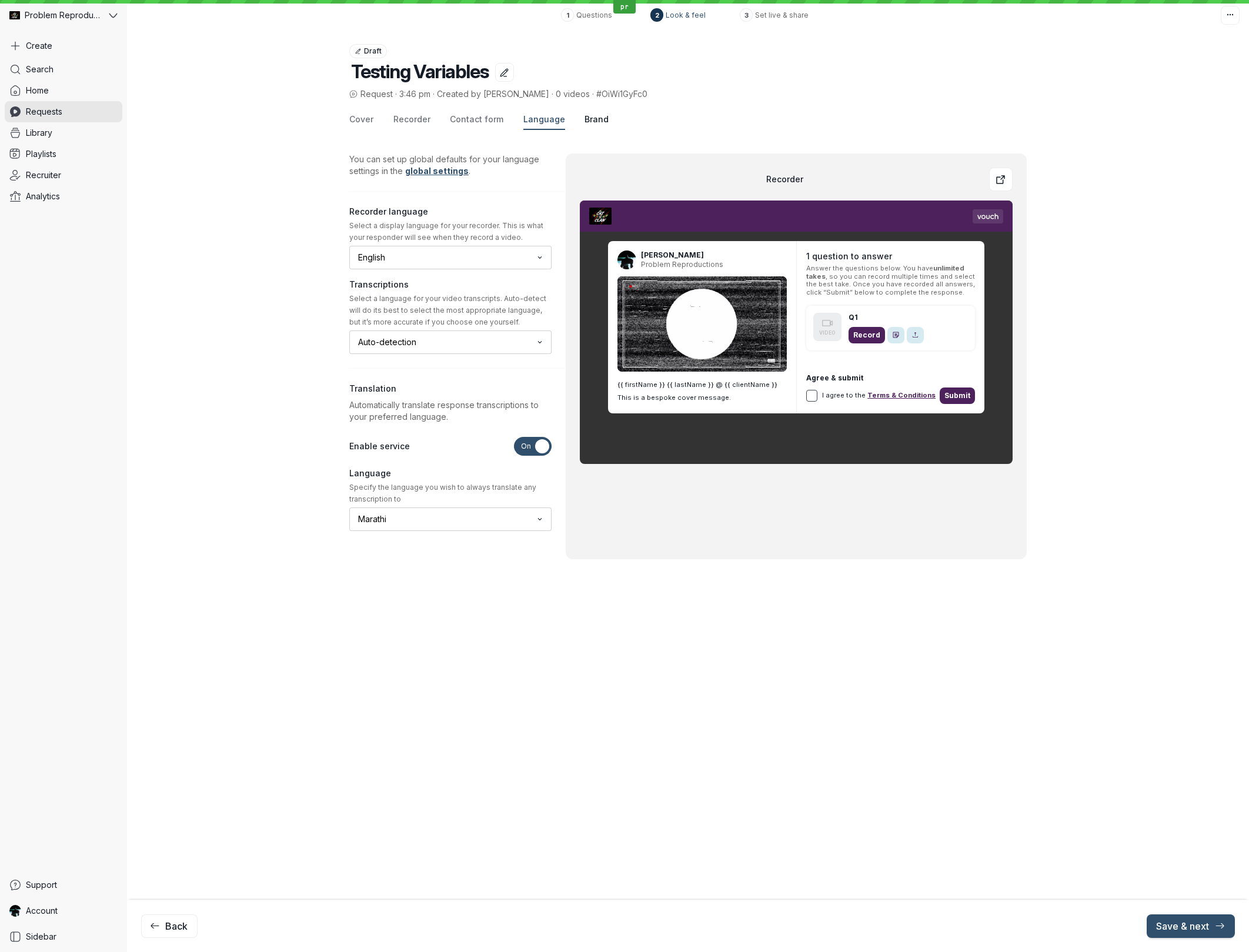
click at [595, 121] on span "Brand" at bounding box center [596, 119] width 24 height 12
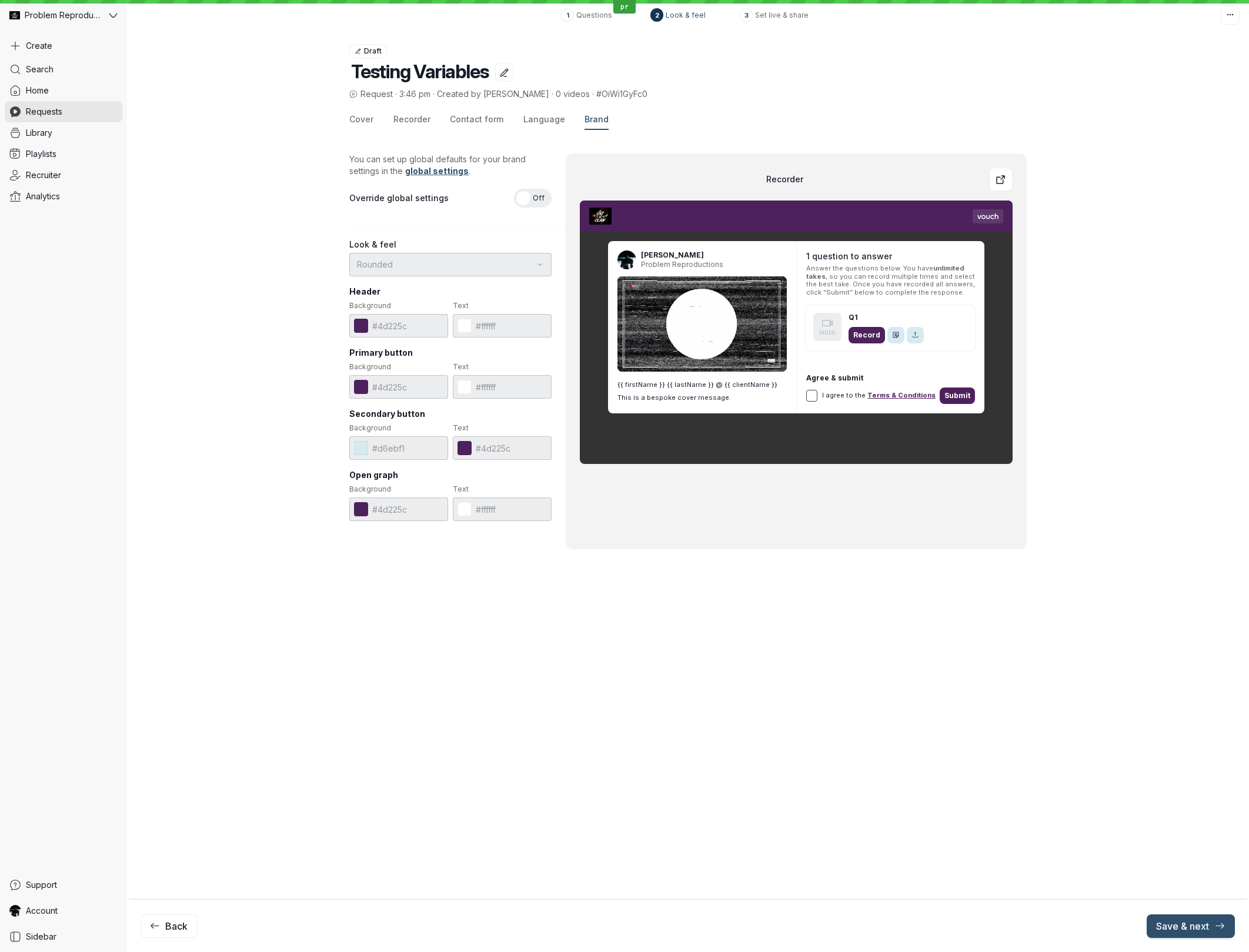
click at [536, 203] on span "Off" at bounding box center [539, 198] width 12 height 19
click at [0, 0] on input "On Off" at bounding box center [0, 0] width 0 height 0
click at [364, 329] on button at bounding box center [360, 326] width 14 height 14
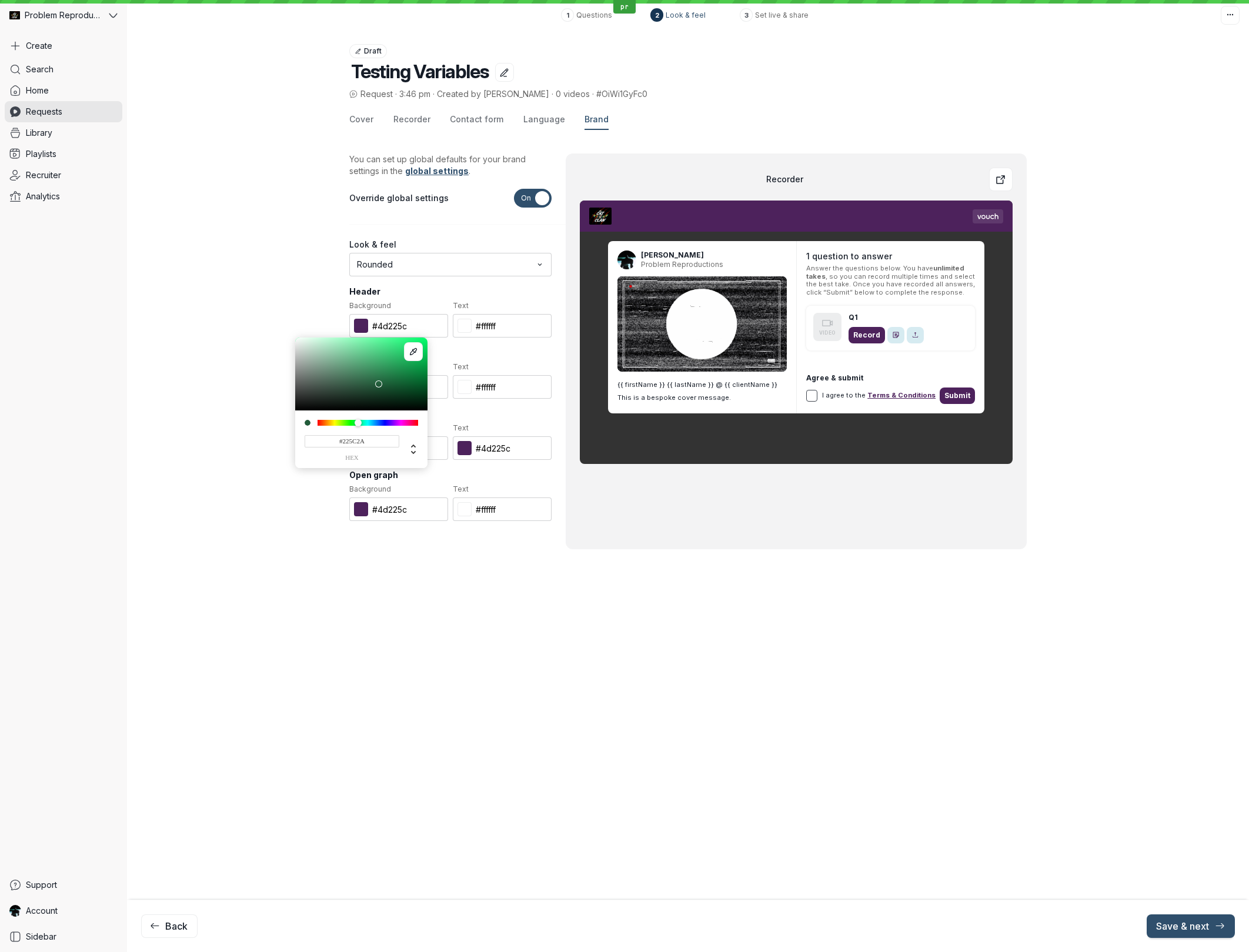
type input "#225C28"
type input "#225c28"
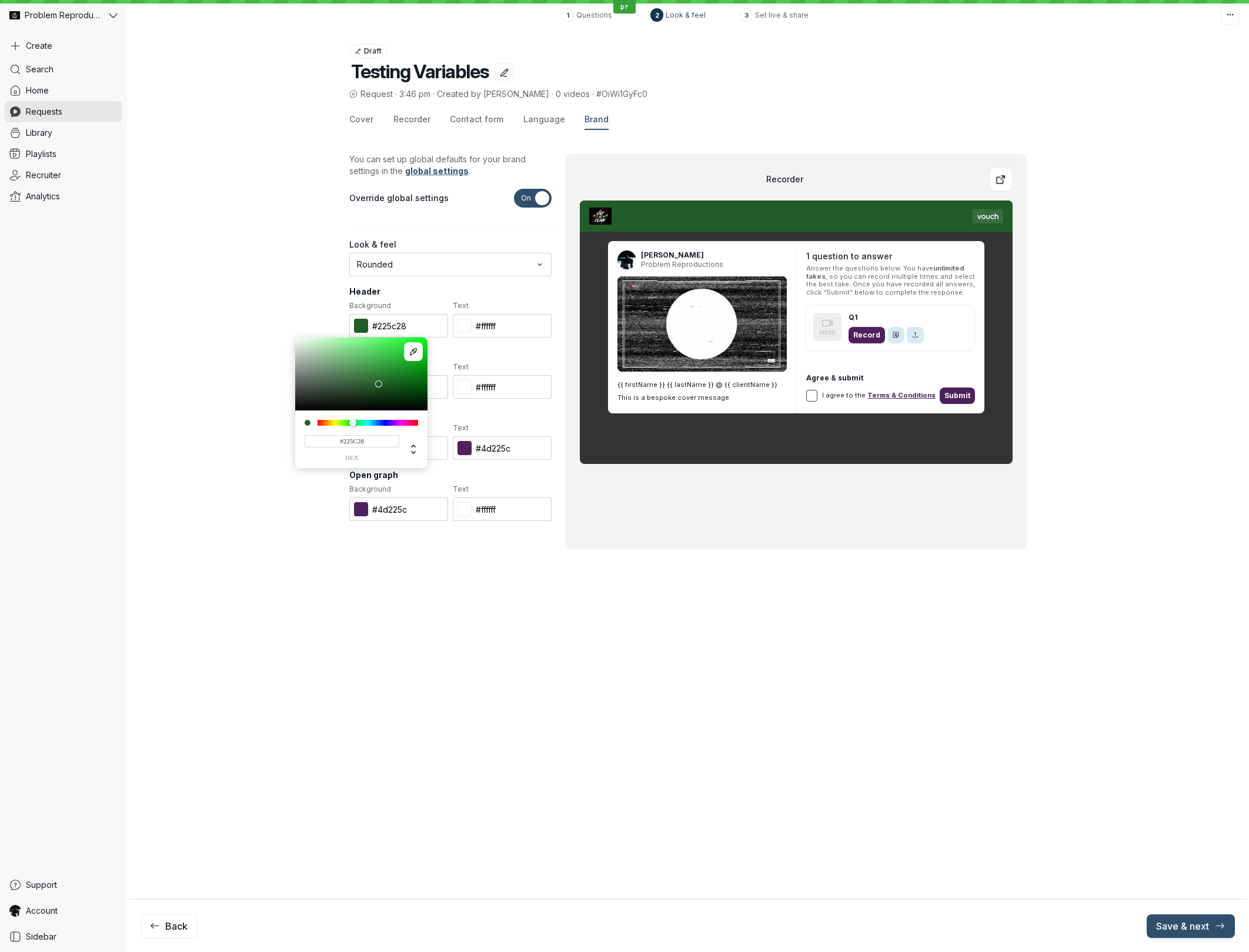
drag, startPoint x: 397, startPoint y: 423, endPoint x: 353, endPoint y: 425, distance: 44.0
click at [353, 425] on div at bounding box center [353, 423] width 7 height 7
type input "#225C2A"
type input "#225c2a"
type input "#225C59"
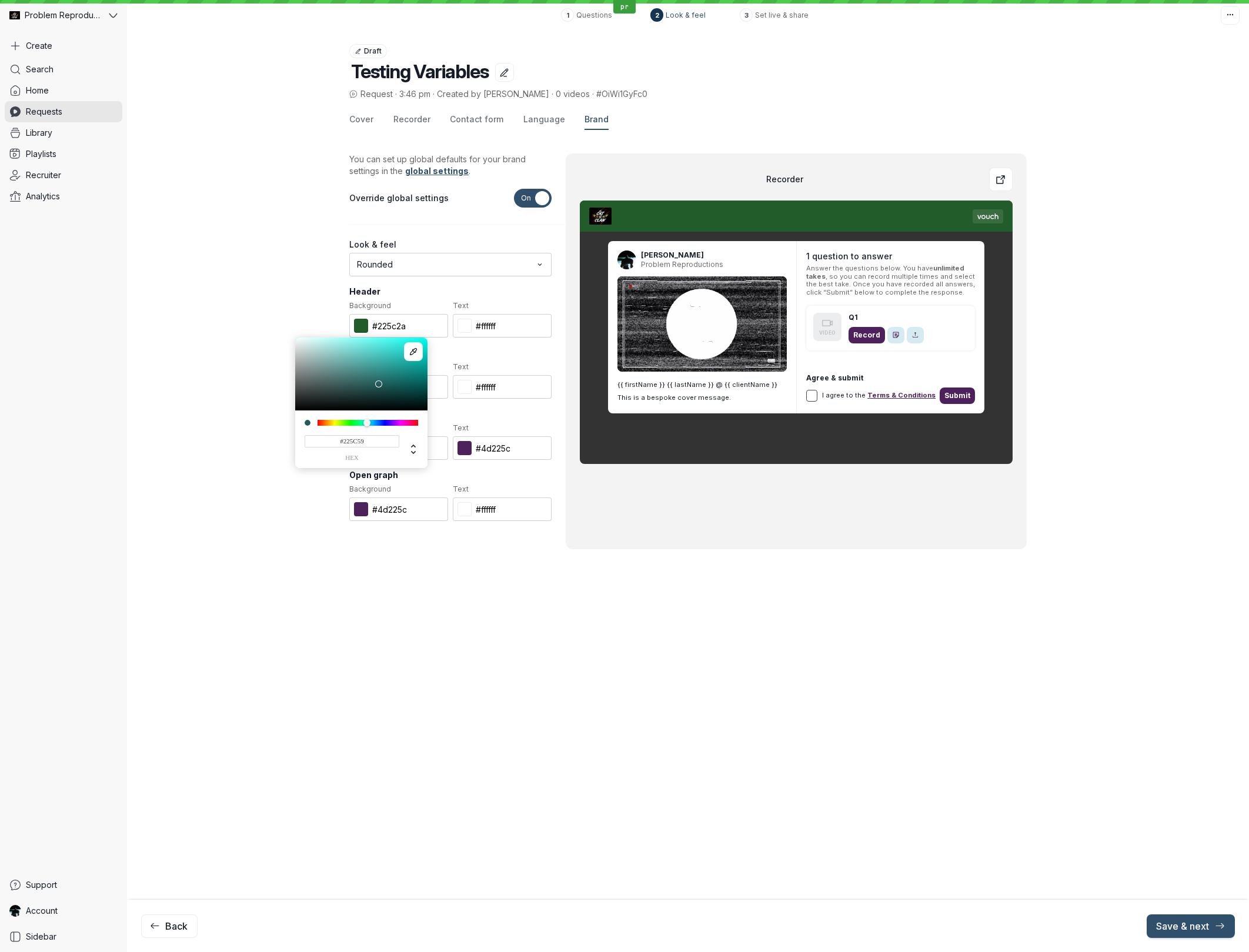
type input "#225c59"
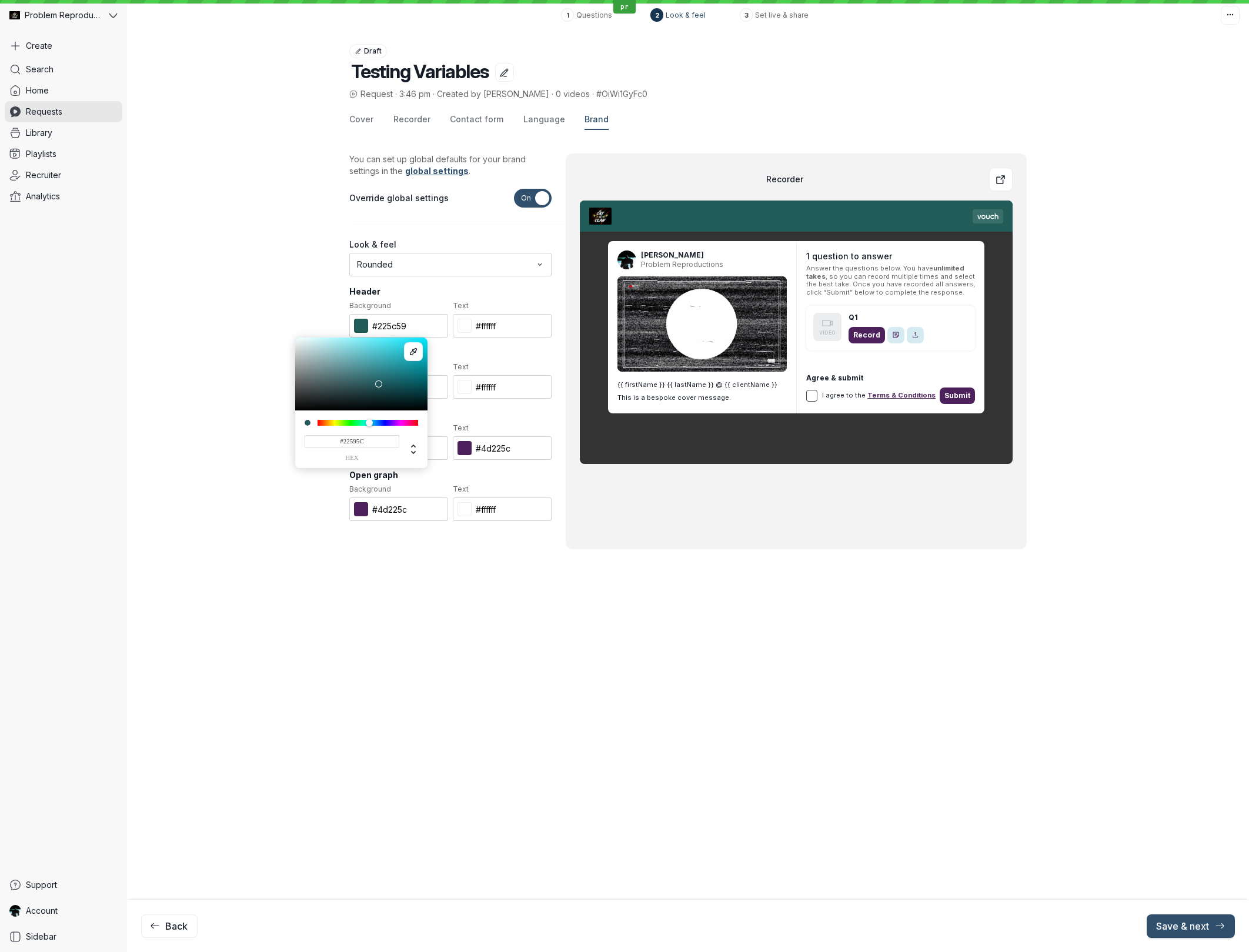
type input "#22575C"
type input "#22575c"
type input "#225C26"
type input "#225c26"
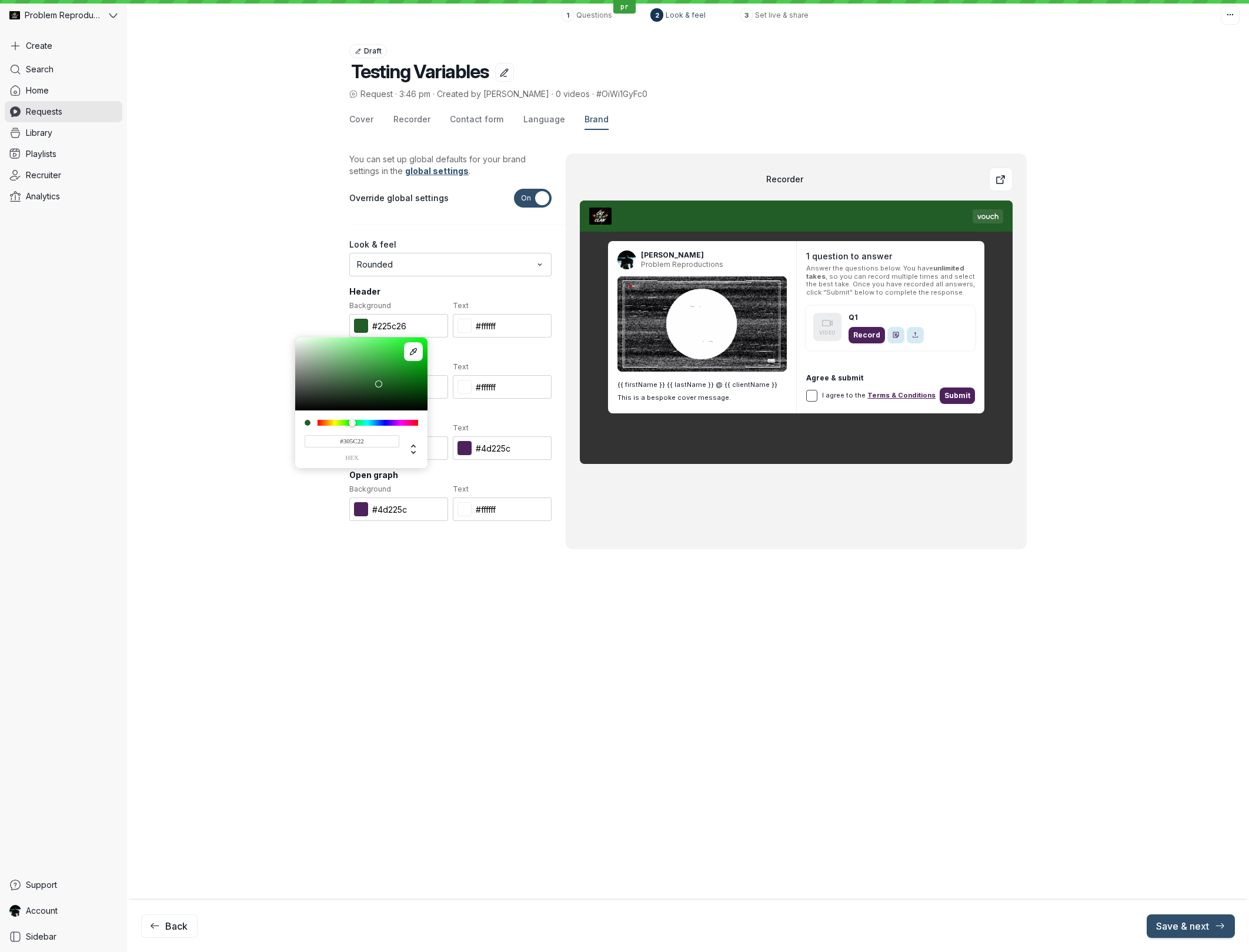
type input "#325C22"
type input "#325c22"
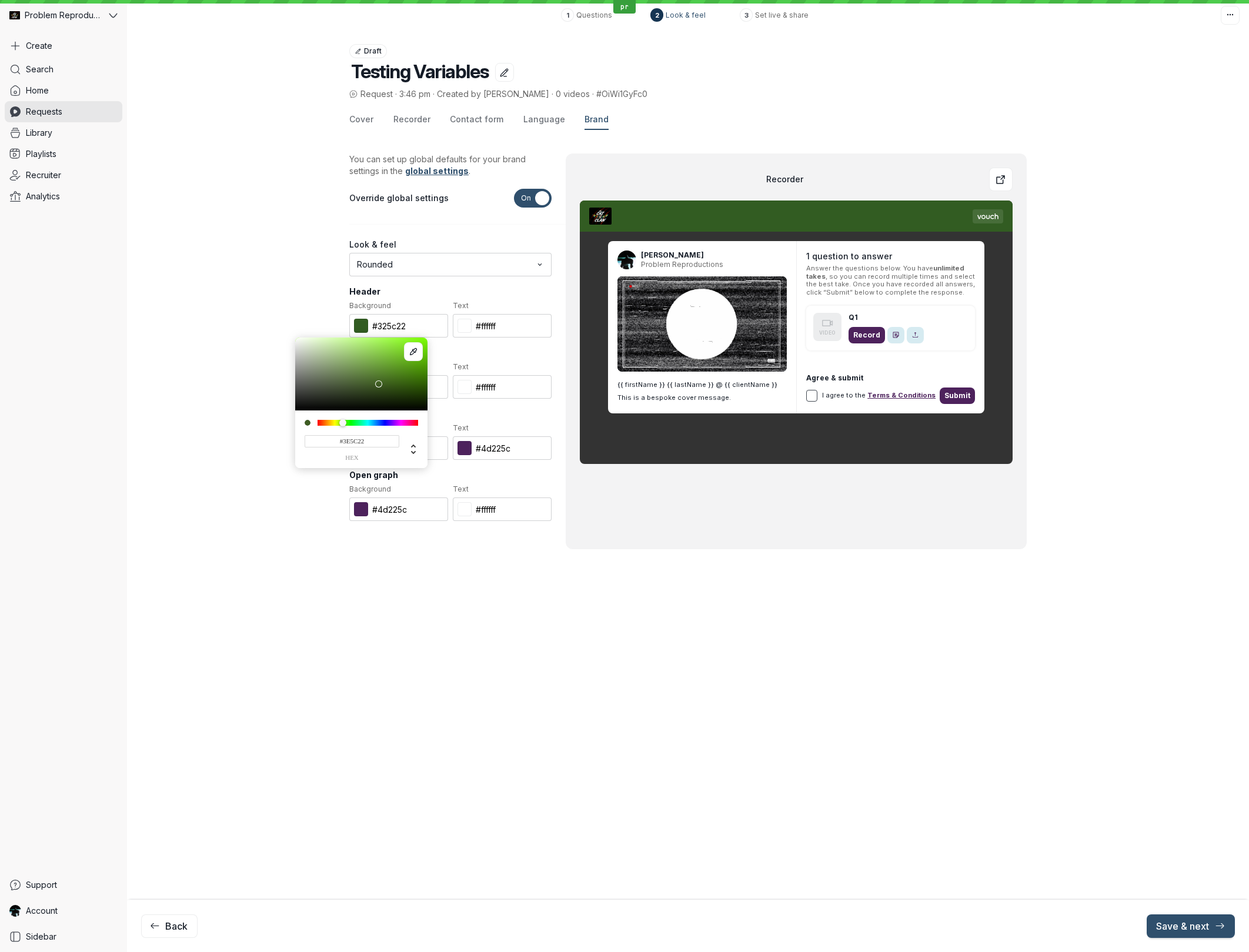
type input "#415C22"
type input "#415c22"
type input "#455C22"
type input "#455c22"
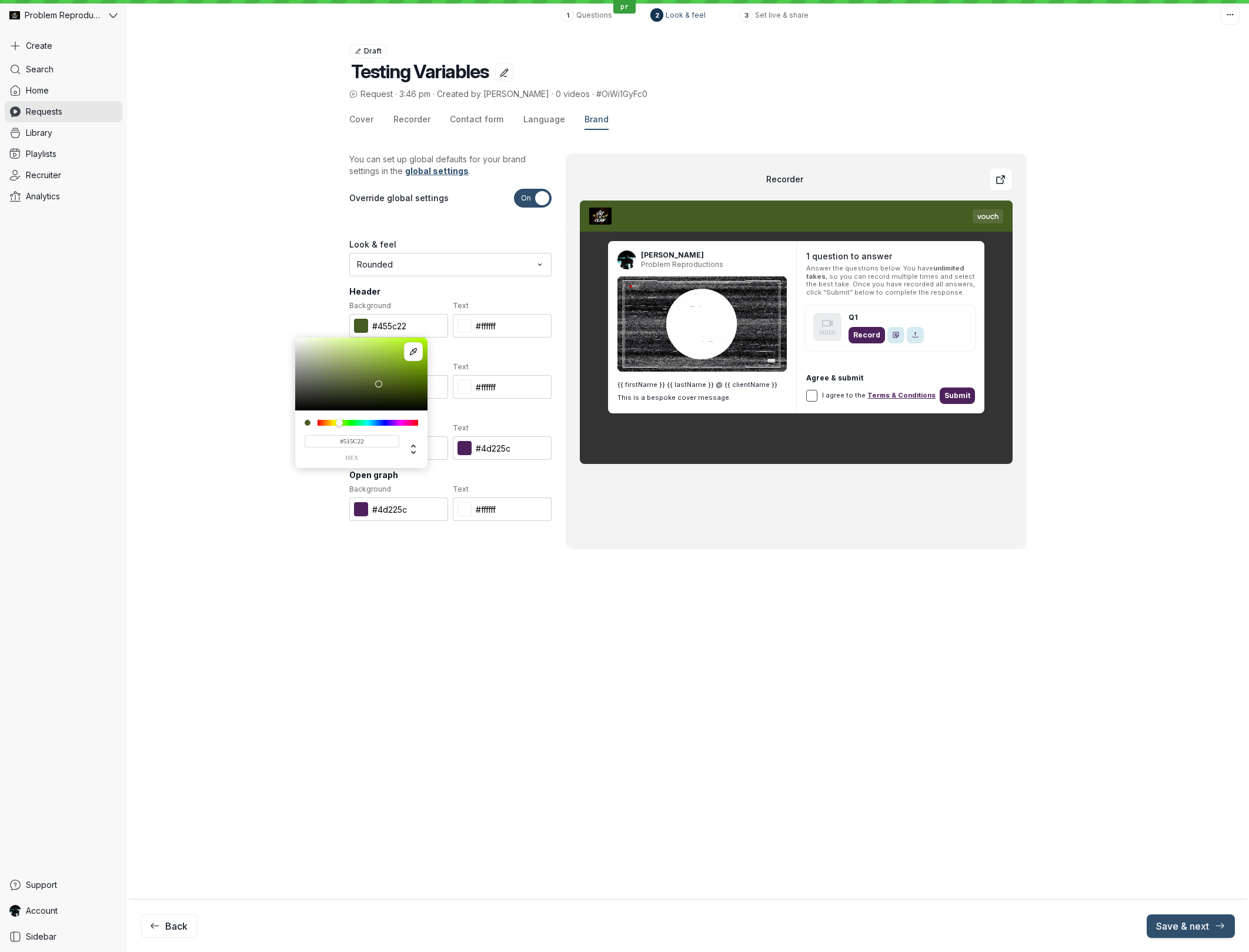
type input "#535C22"
type input "#535c22"
type input "#5C5122"
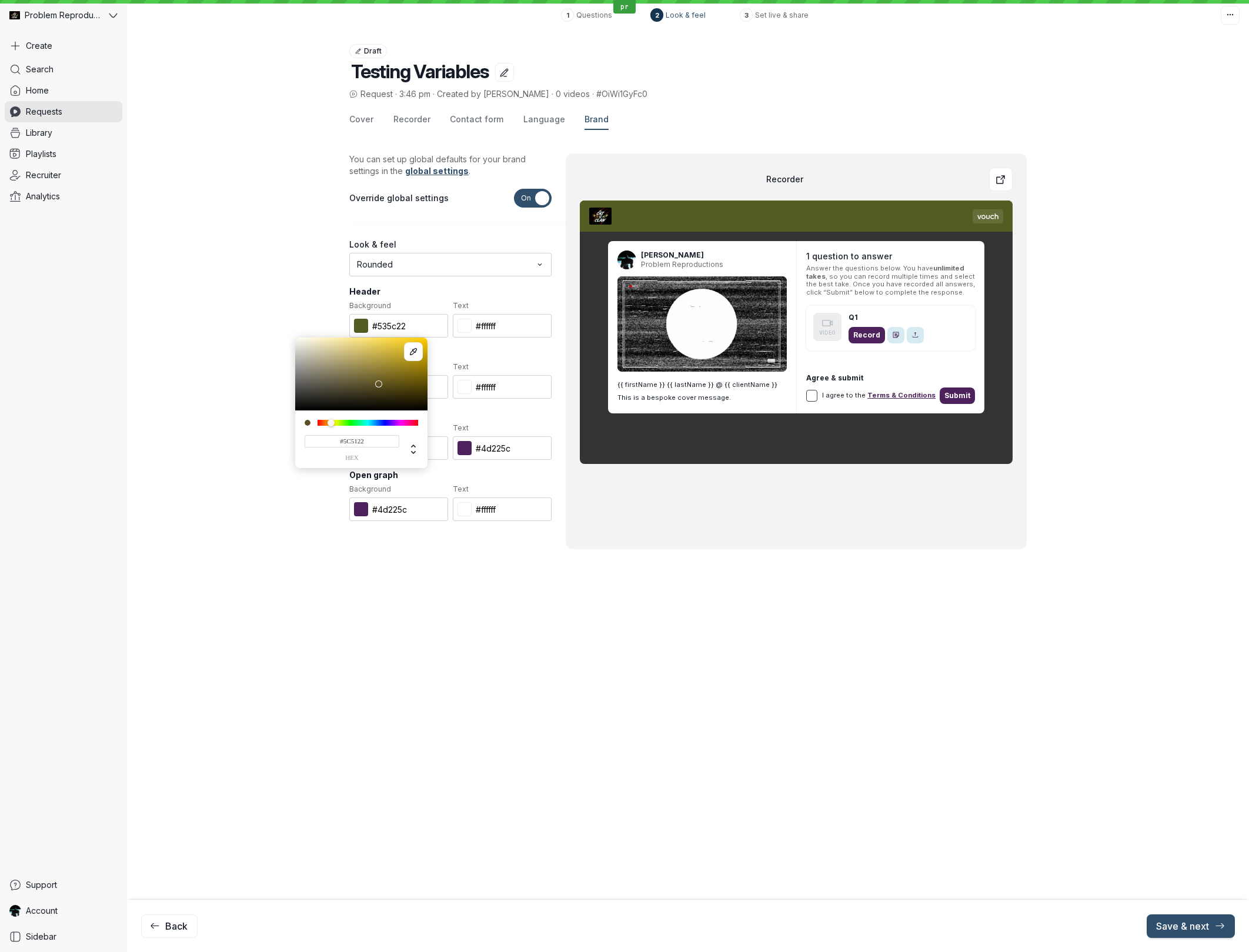
type input "#5c5122"
type input "#5C3622"
type input "#5c3622"
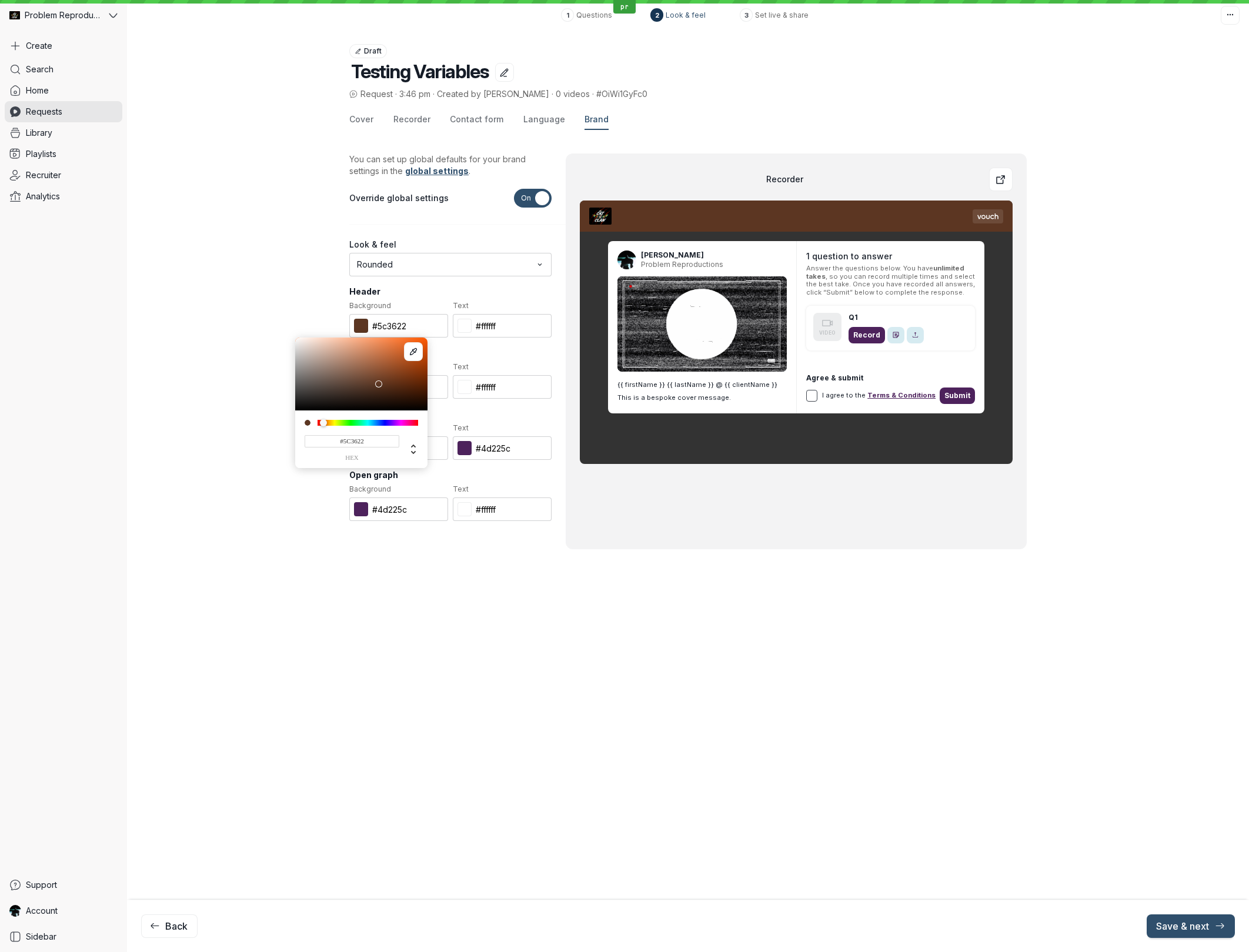
drag, startPoint x: 353, startPoint y: 424, endPoint x: 323, endPoint y: 424, distance: 30.0
click at [323, 424] on div at bounding box center [324, 423] width 7 height 7
drag, startPoint x: 546, startPoint y: 584, endPoint x: 546, endPoint y: 562, distance: 22.0
click at [546, 581] on div "Cover Recorder Contact form Language Brand You can set up global defaults for y…" at bounding box center [688, 362] width 678 height 505
click at [397, 327] on input "#5c3622" at bounding box center [398, 326] width 99 height 24
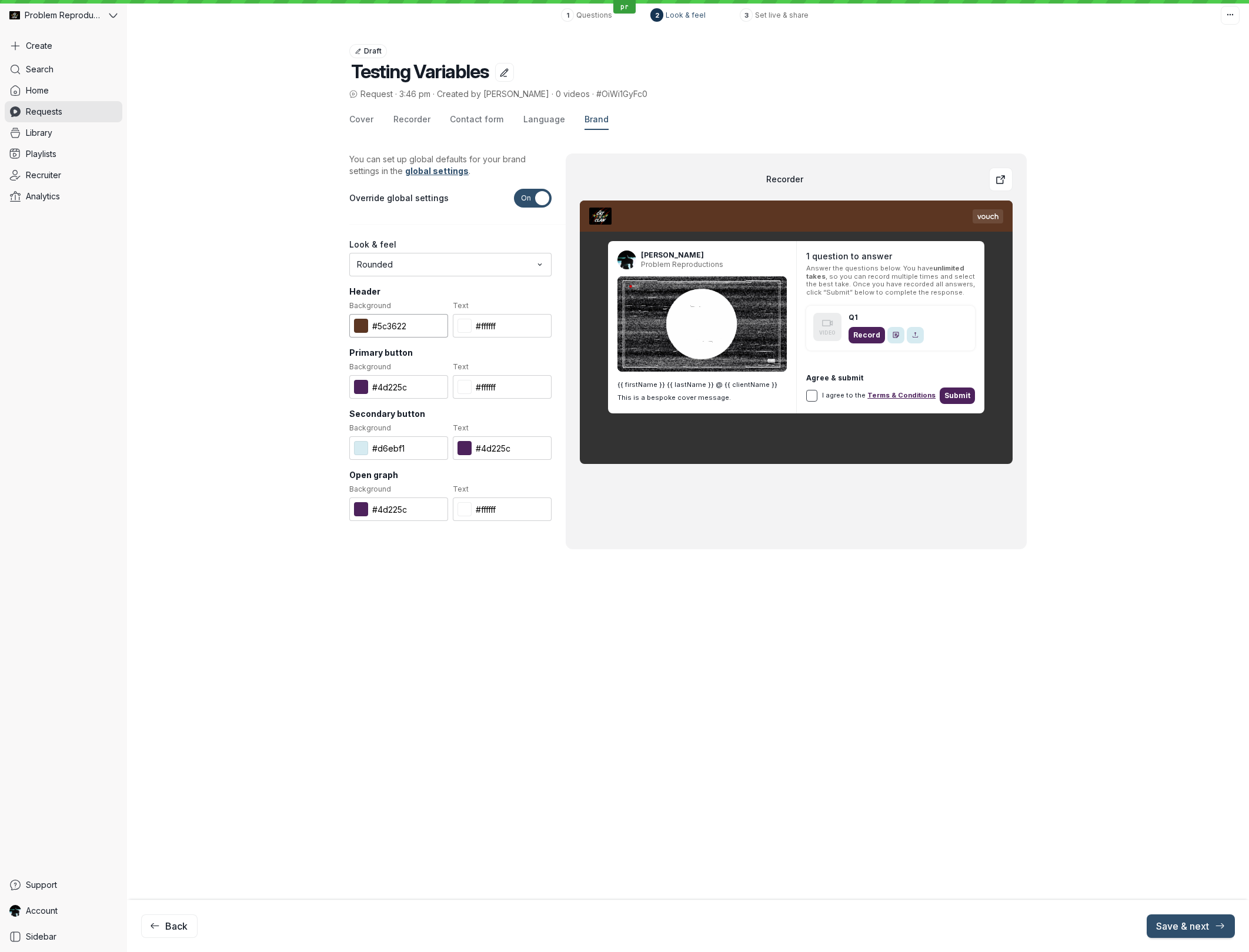
click at [397, 327] on input "#5c3622" at bounding box center [398, 326] width 99 height 24
click at [389, 392] on input "#4d225c" at bounding box center [398, 386] width 99 height 24
paste input "5c3622"
type input "#5c3622"
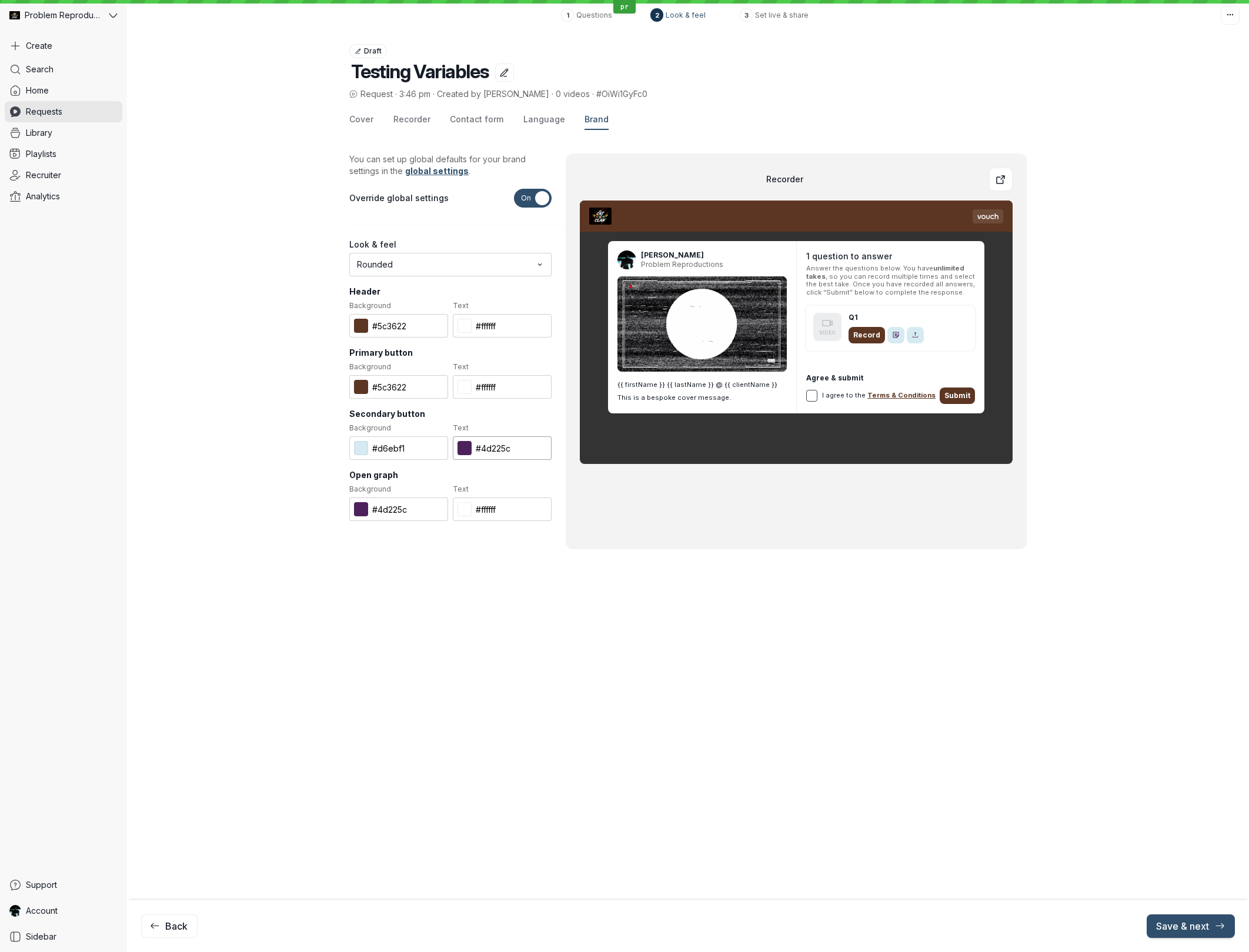
click at [494, 447] on input "#4d225c" at bounding box center [502, 448] width 99 height 24
click at [494, 448] on input "#4d225c" at bounding box center [502, 448] width 99 height 24
paste input "5c3622"
type input "#5c3622"
click at [397, 507] on input "#4d225c" at bounding box center [398, 509] width 99 height 24
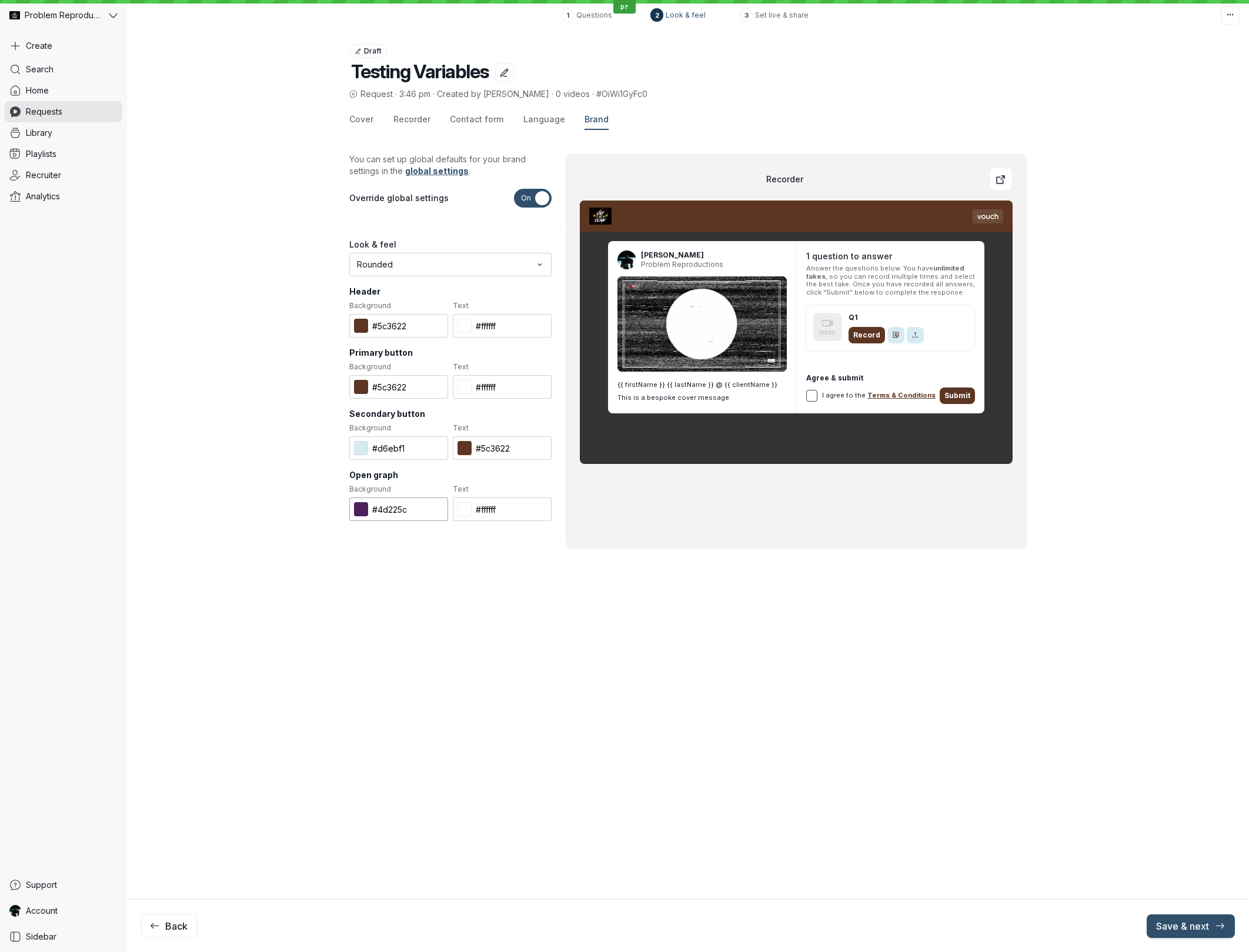
click at [397, 507] on input "#4d225c" at bounding box center [398, 509] width 99 height 24
paste input "5c3622"
type input "#5c3622"
click at [1192, 927] on span "Save & next" at bounding box center [1191, 926] width 69 height 12
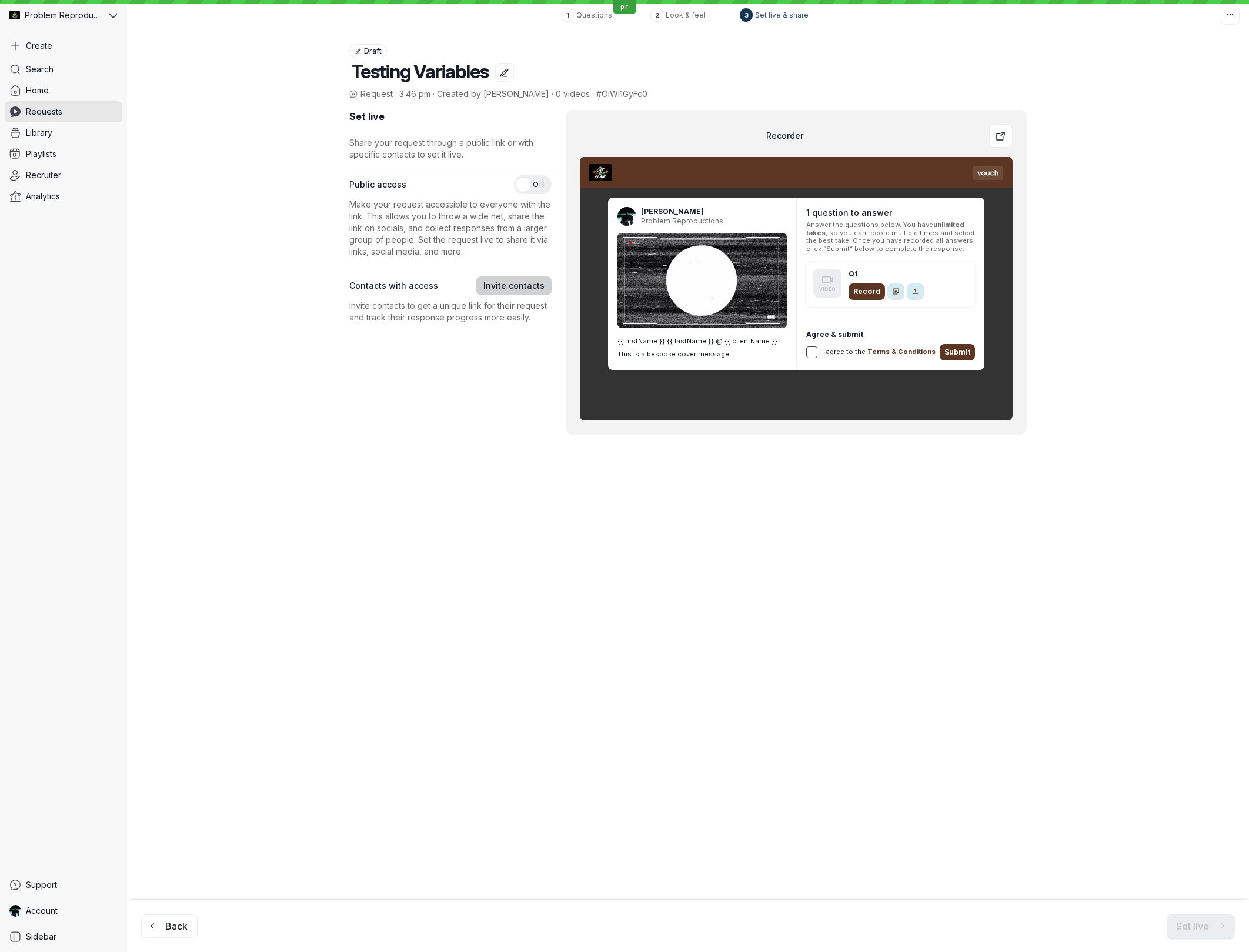
click at [523, 283] on span "Invite contacts" at bounding box center [514, 286] width 61 height 12
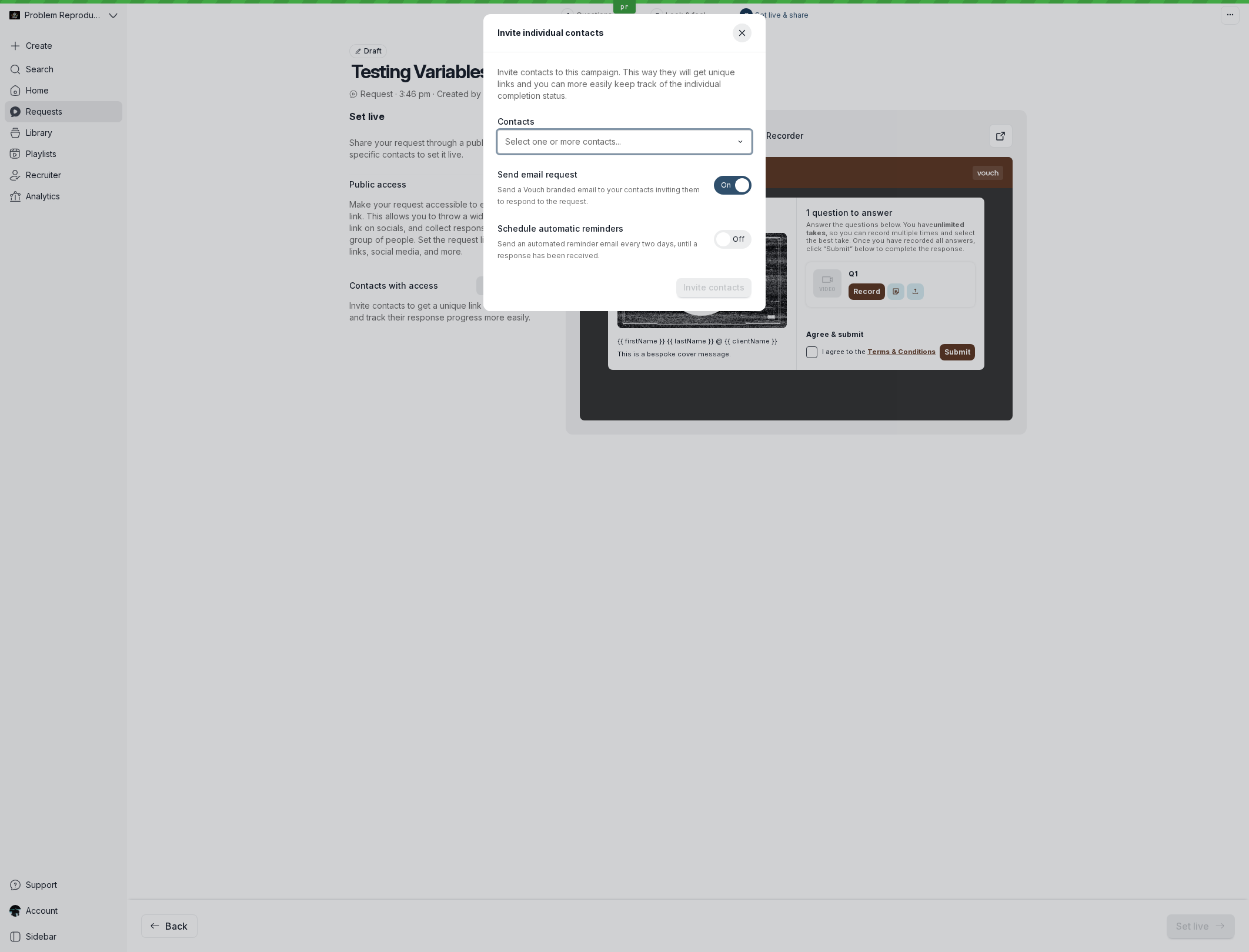
click at [576, 138] on input "text" at bounding box center [615, 142] width 226 height 12
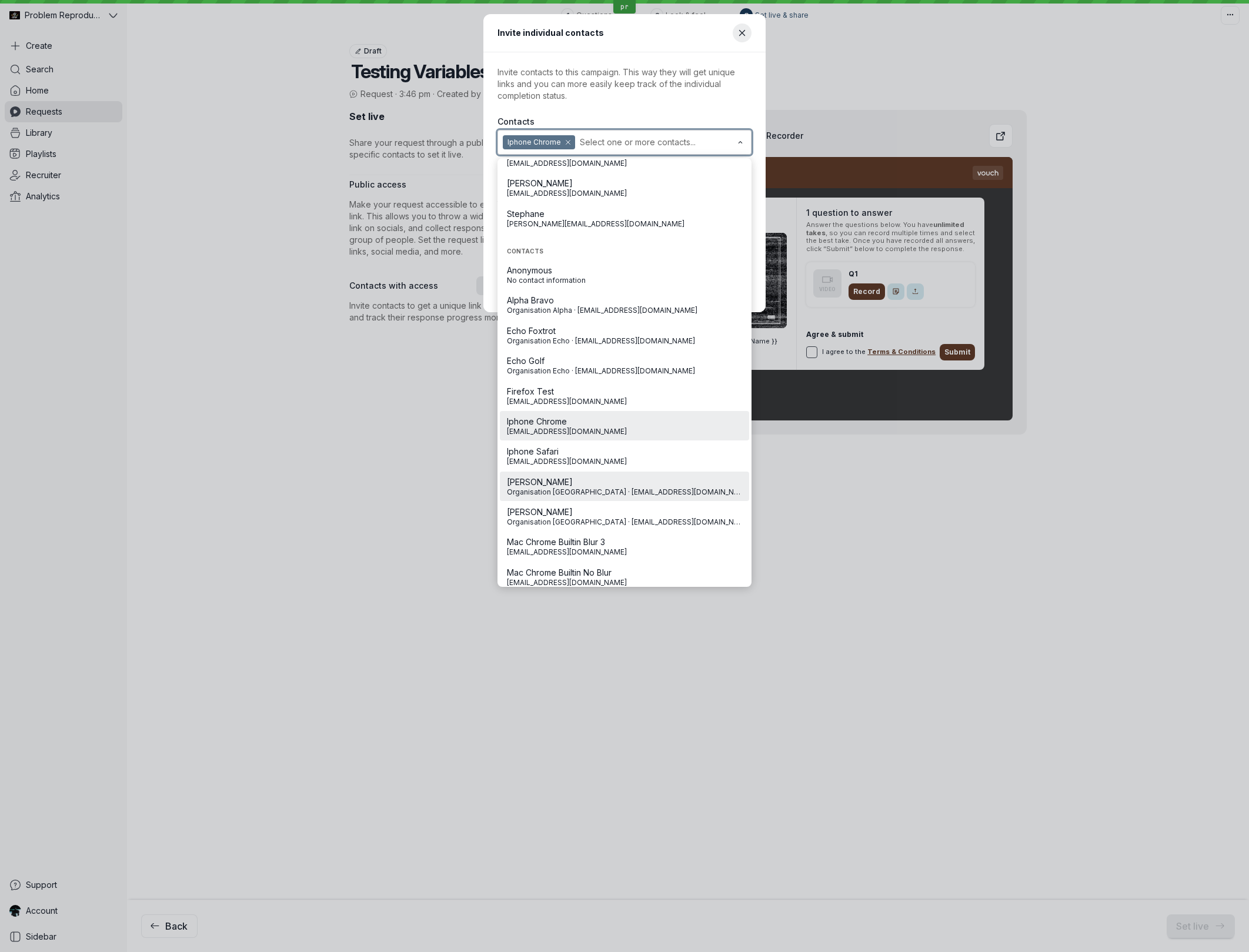
scroll to position [139, 0]
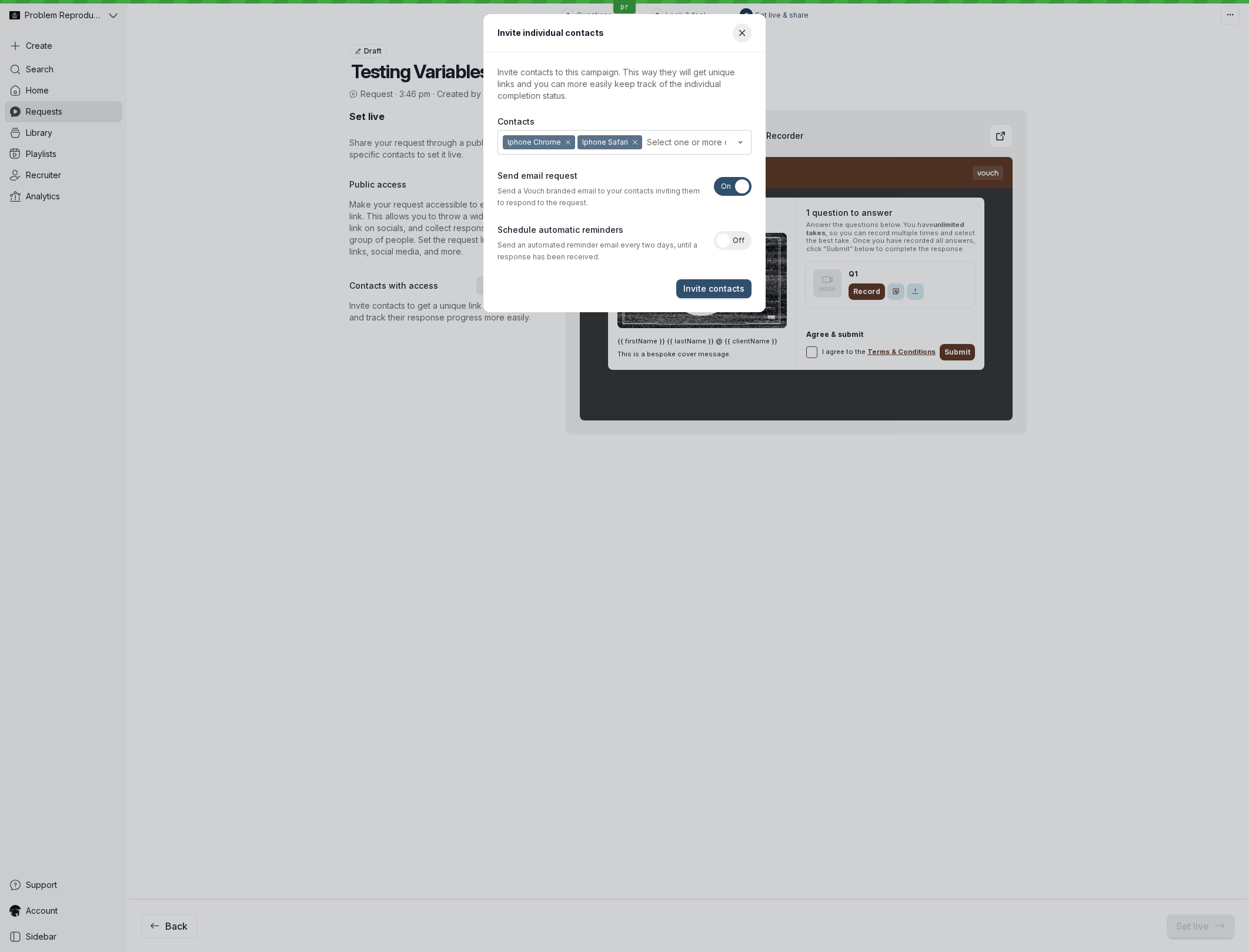
drag, startPoint x: 637, startPoint y: 100, endPoint x: 637, endPoint y: 112, distance: 12.0
click at [637, 100] on p "Invite contacts to this campaign. This way they will get unique links and you c…" at bounding box center [624, 84] width 254 height 36
click at [723, 284] on span "Invite contacts" at bounding box center [713, 289] width 61 height 12
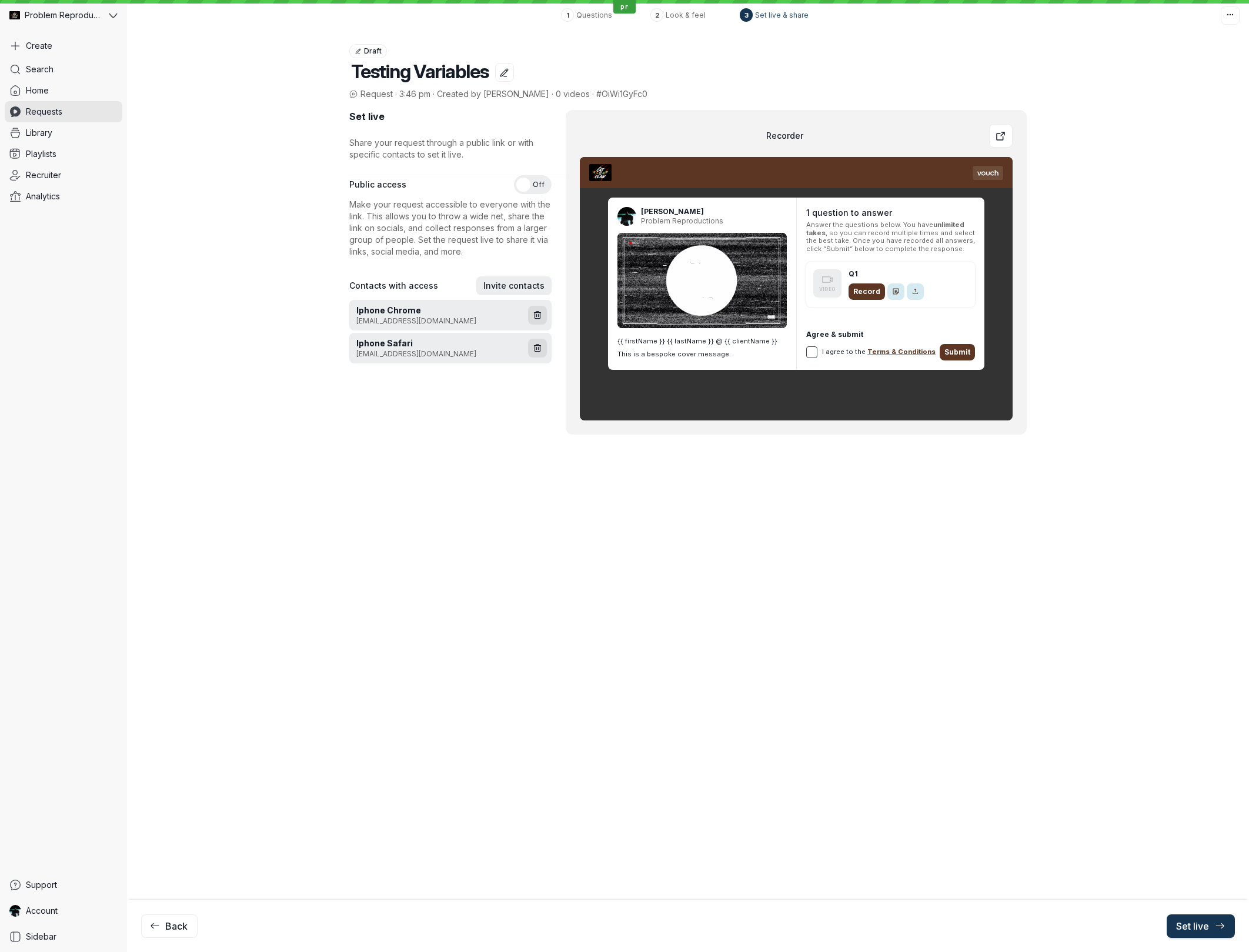
click at [1203, 927] on span "Set live" at bounding box center [1201, 926] width 49 height 12
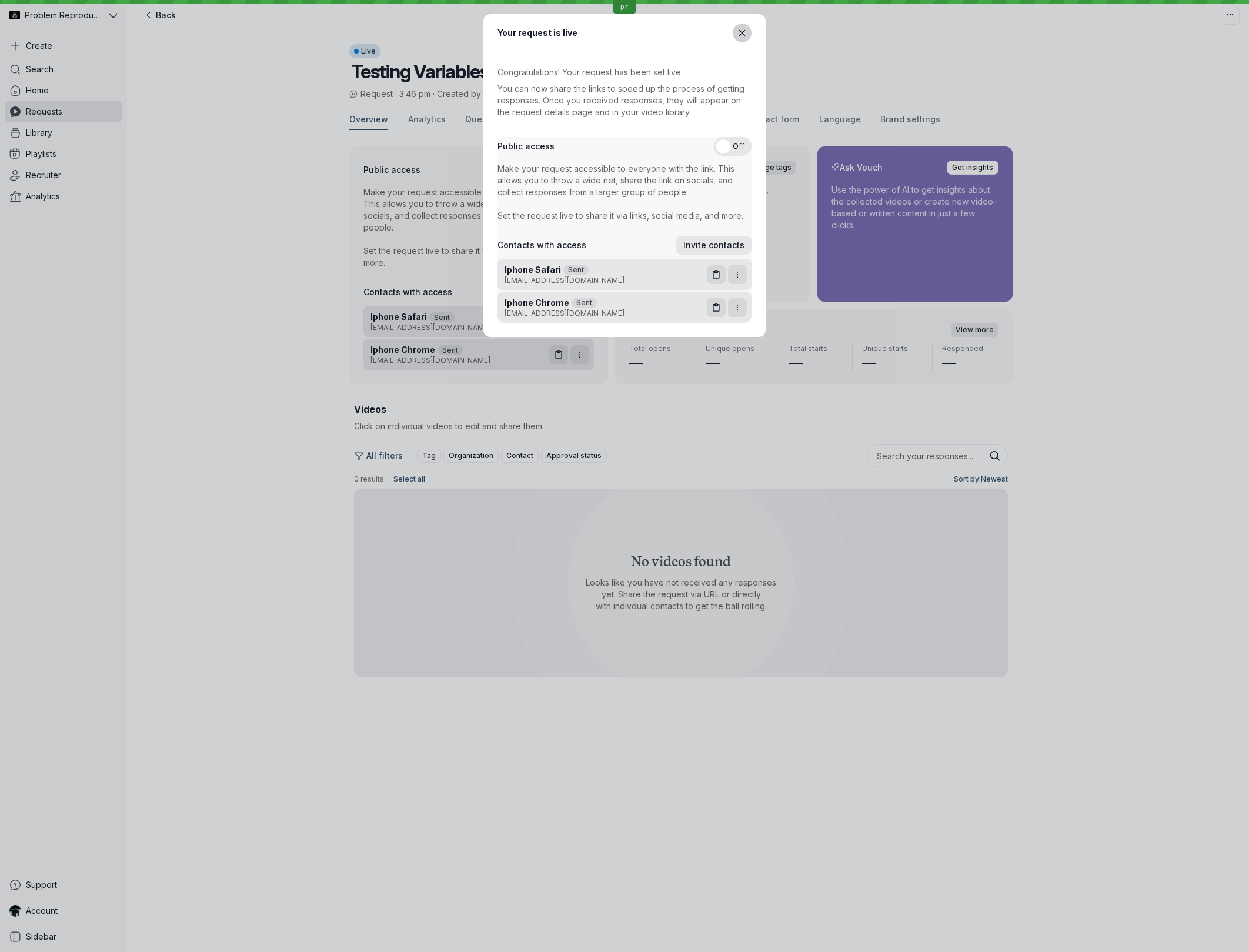
drag, startPoint x: 743, startPoint y: 36, endPoint x: 636, endPoint y: 30, distance: 107.2
click at [741, 36] on icon "Close modal" at bounding box center [742, 33] width 10 height 10
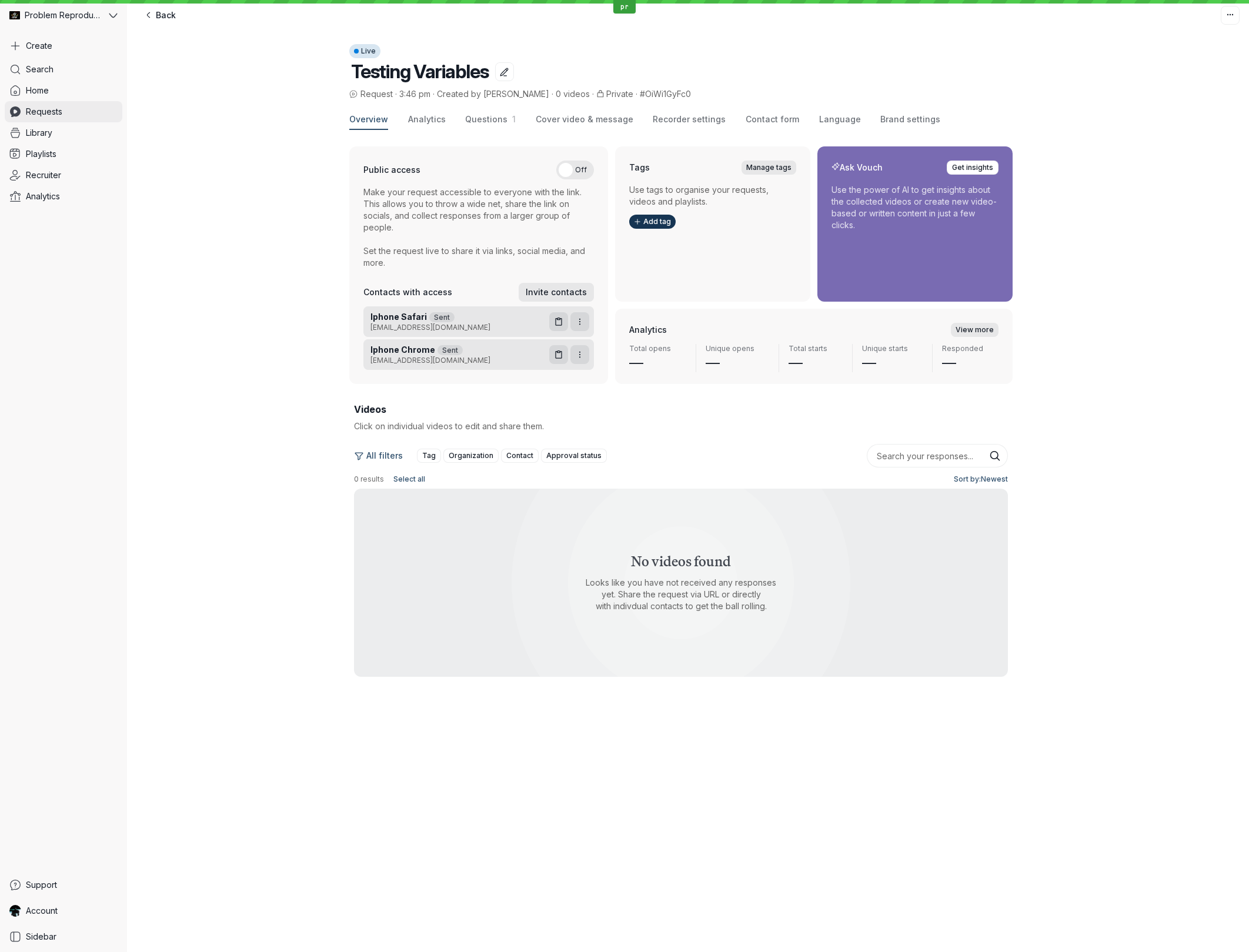
click at [57, 117] on span "Requests" at bounding box center [44, 112] width 36 height 12
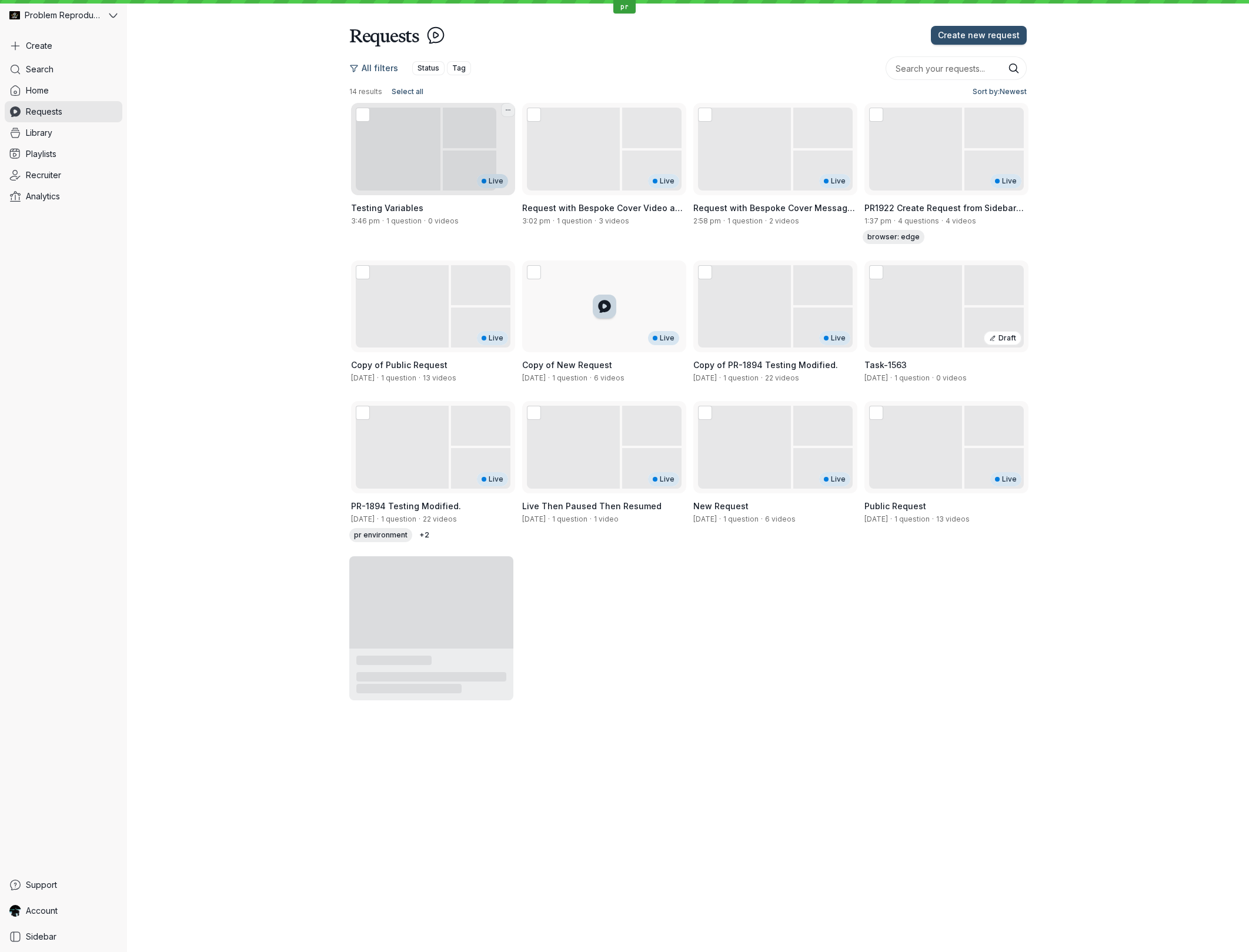
click at [459, 140] on div "Live" at bounding box center [426, 149] width 150 height 92
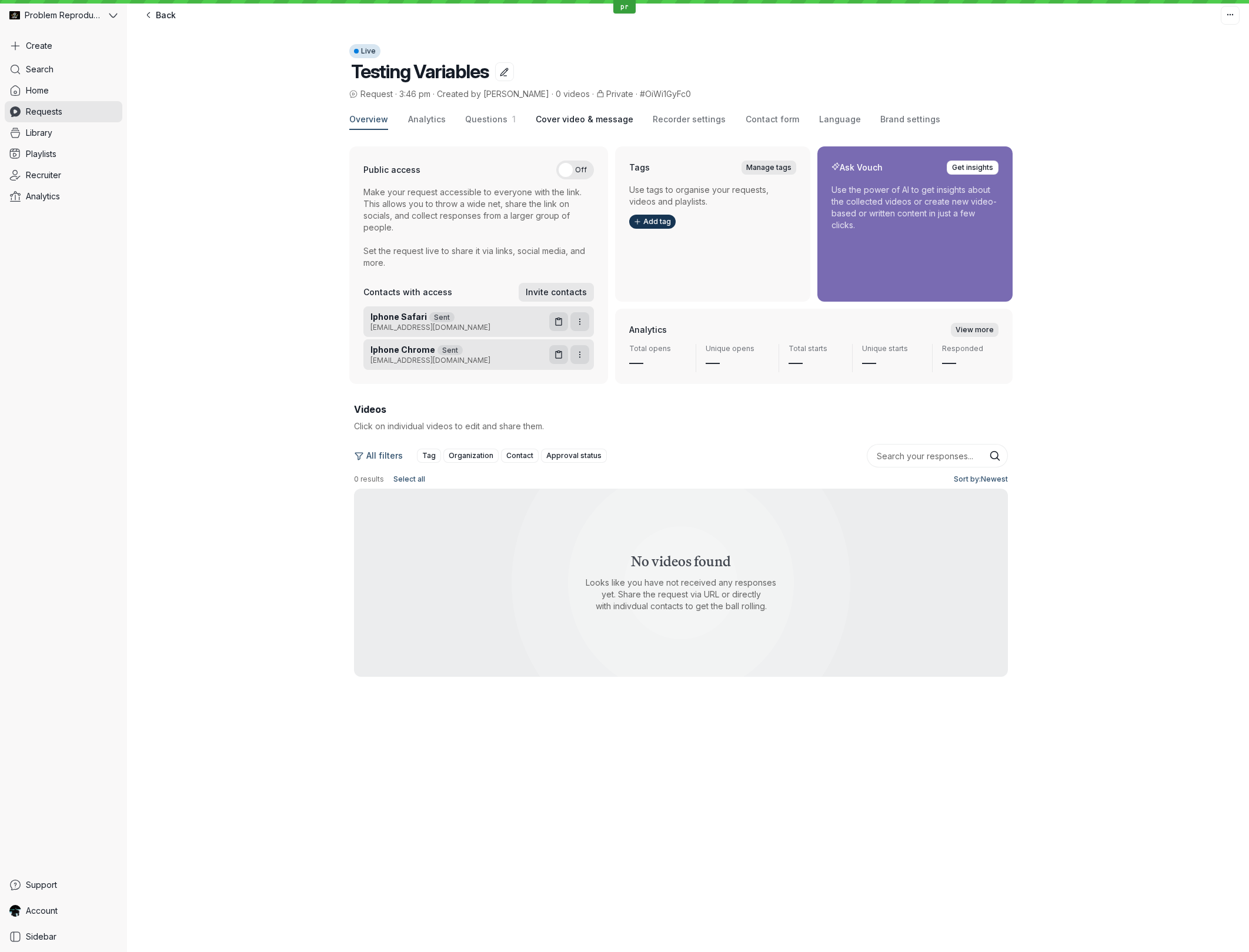
click at [585, 118] on span "Cover video & message" at bounding box center [585, 119] width 98 height 12
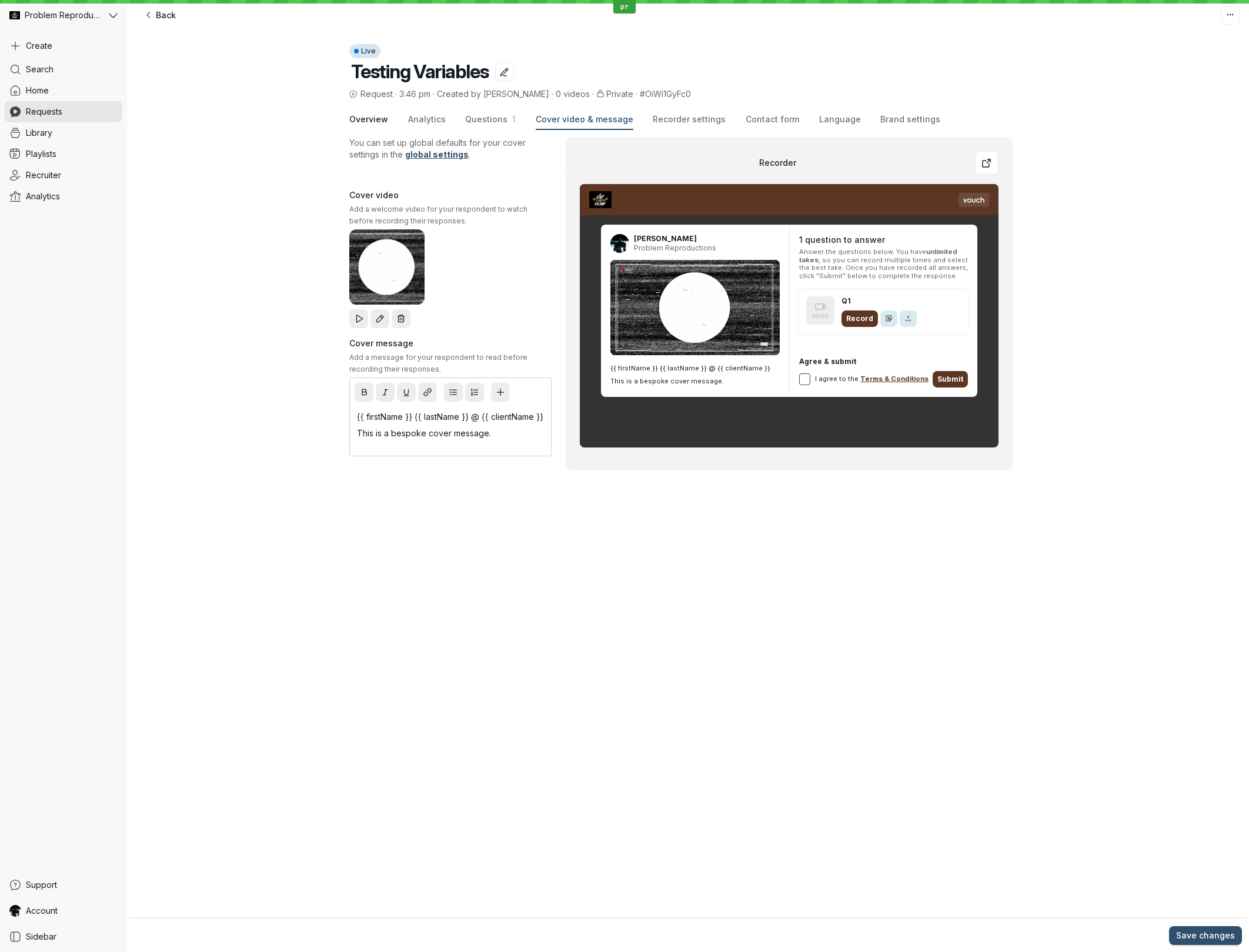
click at [372, 119] on span "Overview" at bounding box center [368, 119] width 39 height 12
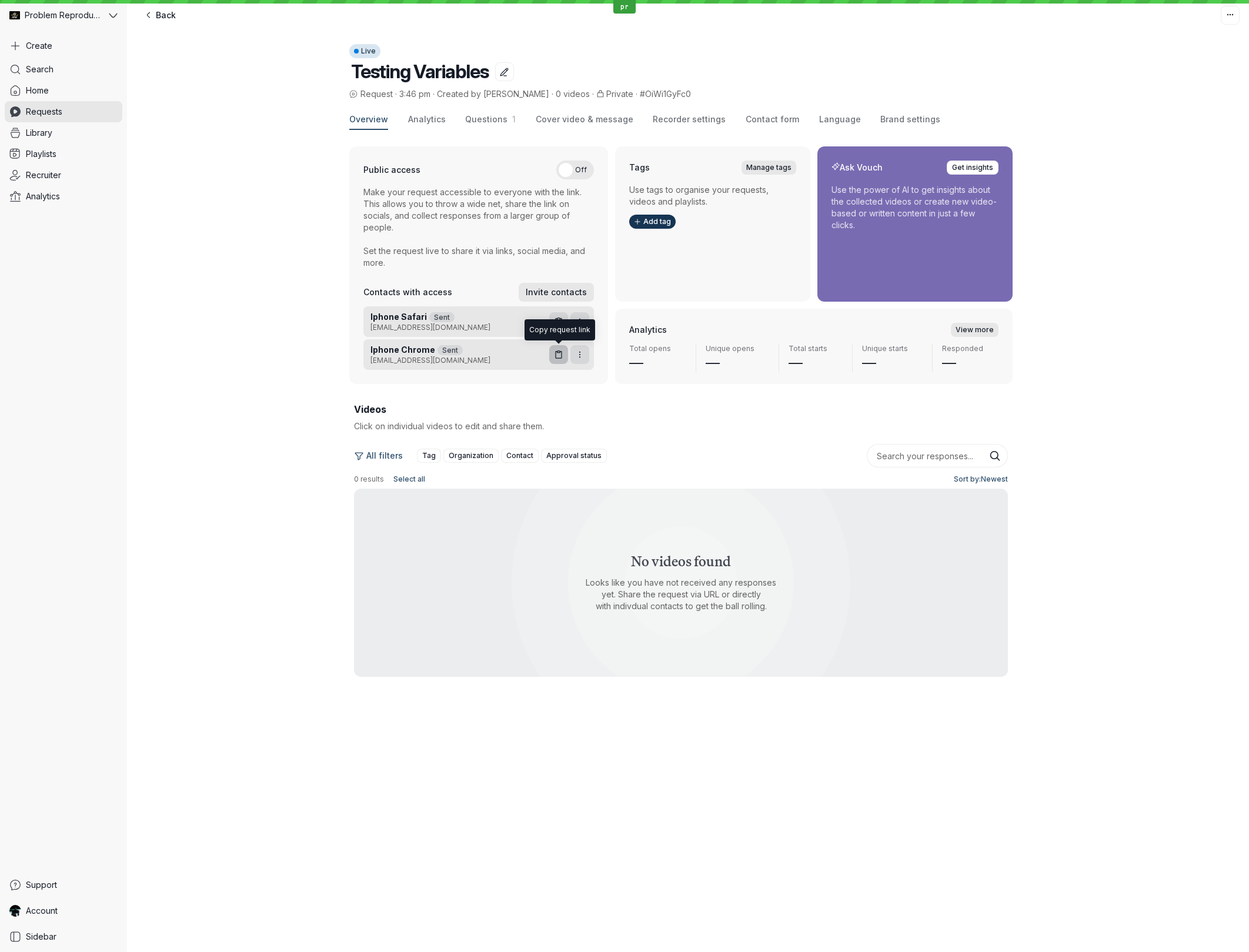
click at [552, 354] on button "button" at bounding box center [558, 355] width 19 height 19
click at [47, 115] on span "Requests" at bounding box center [44, 112] width 36 height 12
click at [570, 118] on span "Cover video & message" at bounding box center [585, 119] width 98 height 12
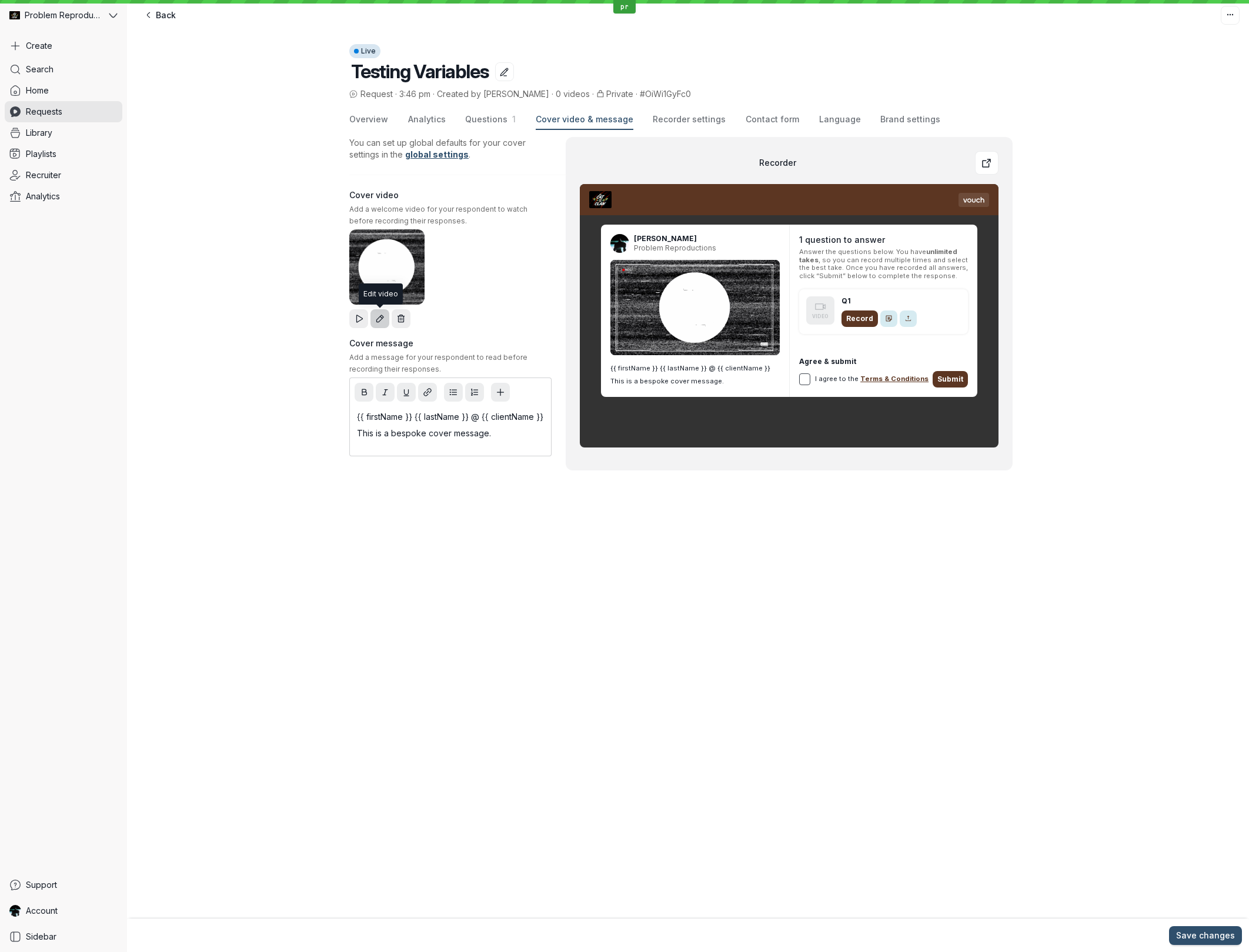
click at [378, 315] on icon at bounding box center [380, 319] width 10 height 10
click at [274, 167] on div "Overview Analytics Questions 1 Cover video & message Recorder settings Contact …" at bounding box center [688, 304] width 1122 height 408
